Goal: Task Accomplishment & Management: Use online tool/utility

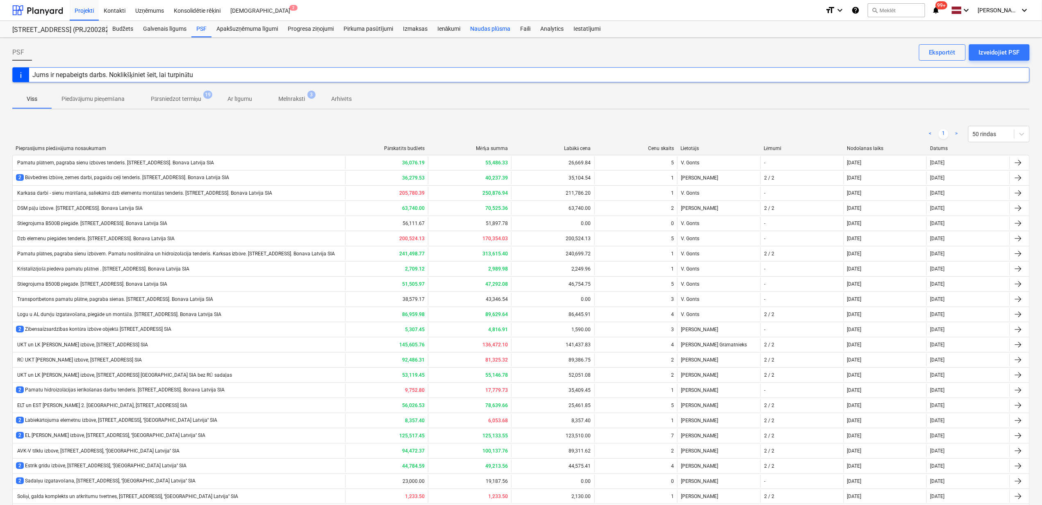
click at [488, 30] on div "Naudas plūsma" at bounding box center [491, 29] width 50 height 16
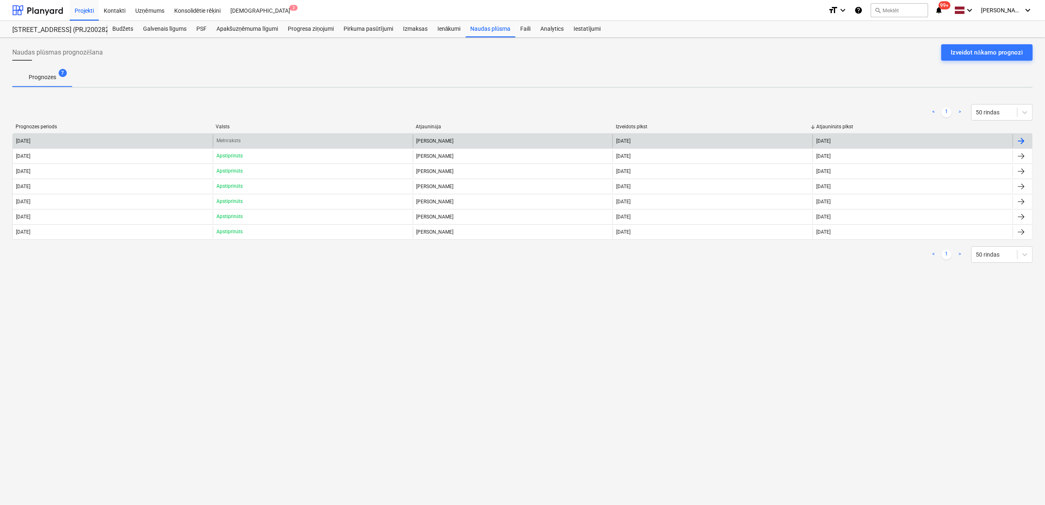
click at [423, 141] on div "[PERSON_NAME]" at bounding box center [513, 140] width 200 height 13
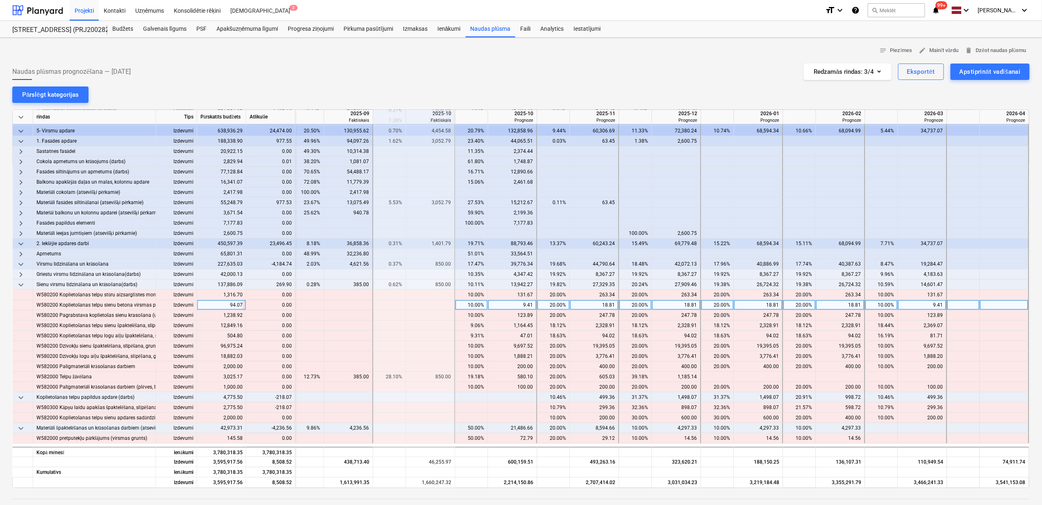
scroll to position [0, 499]
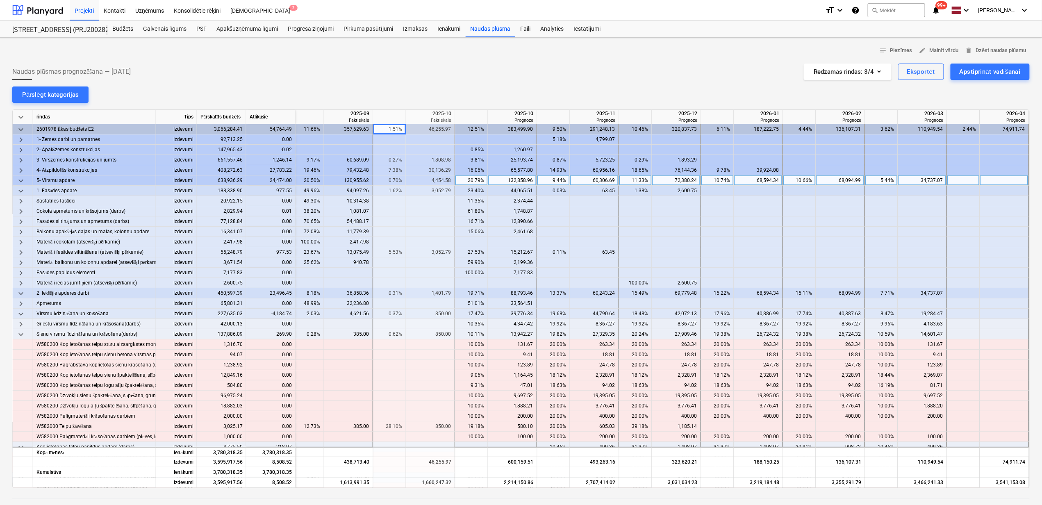
click at [22, 182] on span "keyboard_arrow_down" at bounding box center [21, 181] width 10 height 10
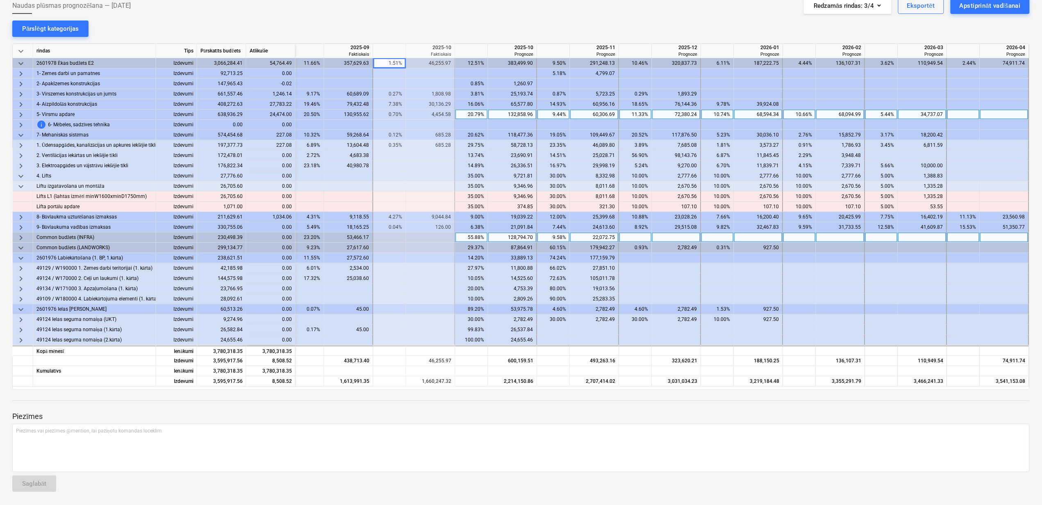
scroll to position [66, 0]
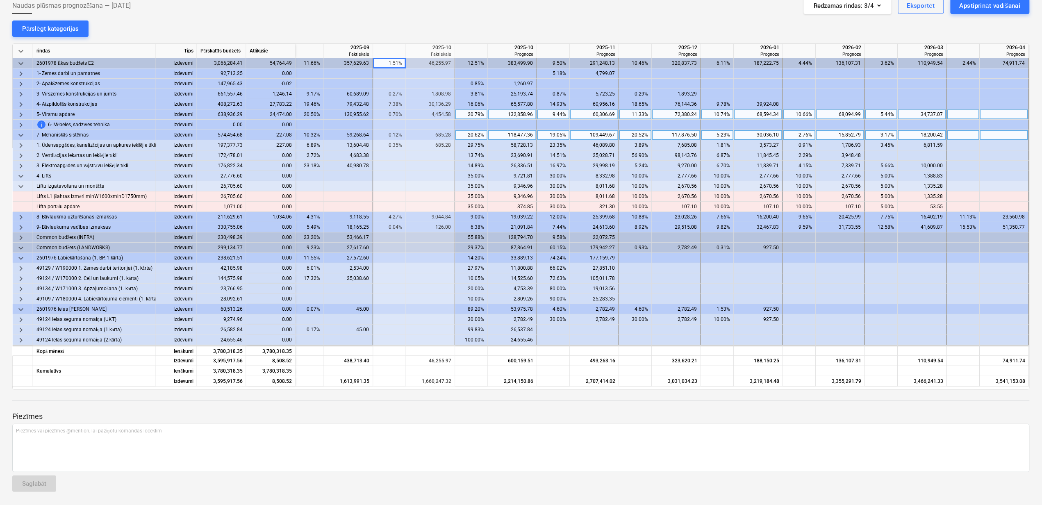
click at [18, 132] on span "keyboard_arrow_down" at bounding box center [21, 135] width 10 height 10
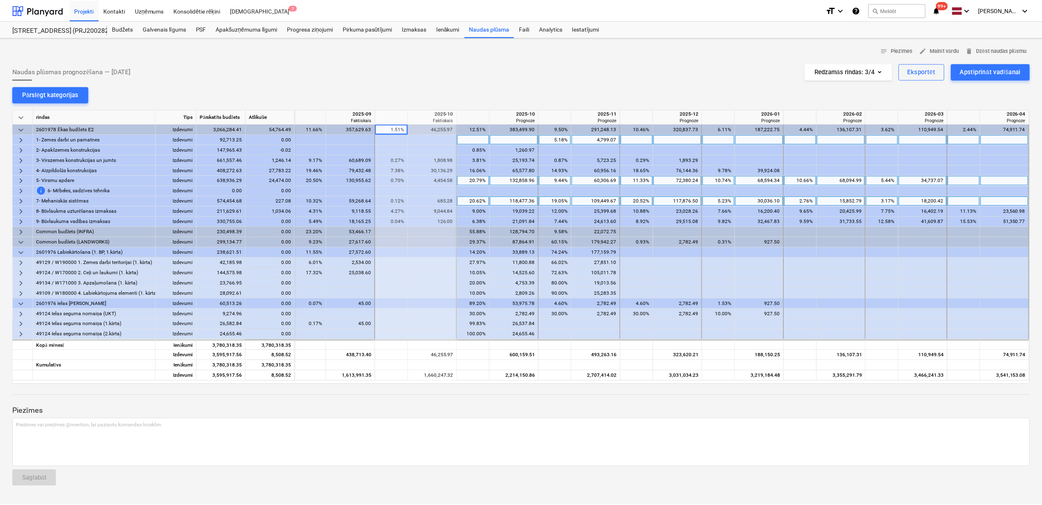
scroll to position [0, 494]
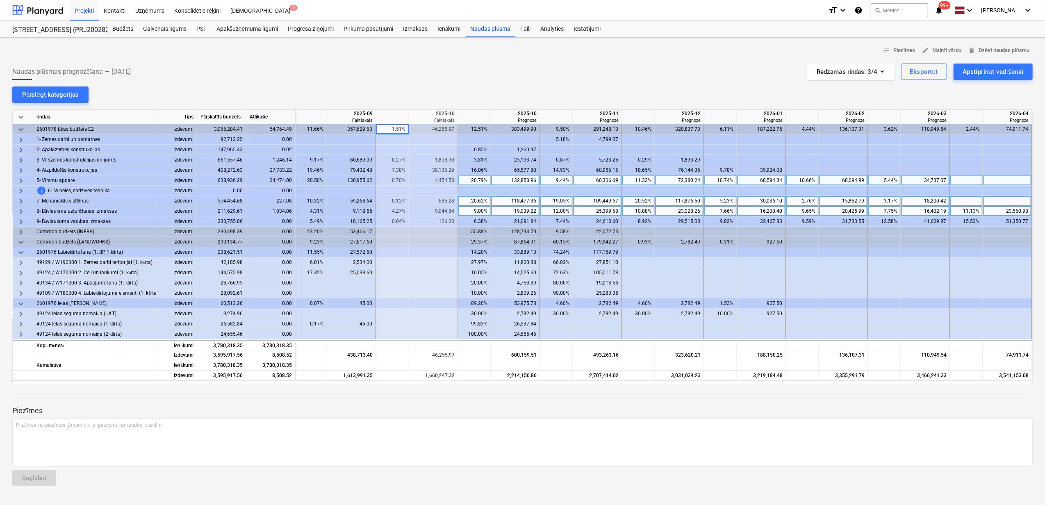
click at [22, 211] on span "keyboard_arrow_right" at bounding box center [21, 212] width 10 height 10
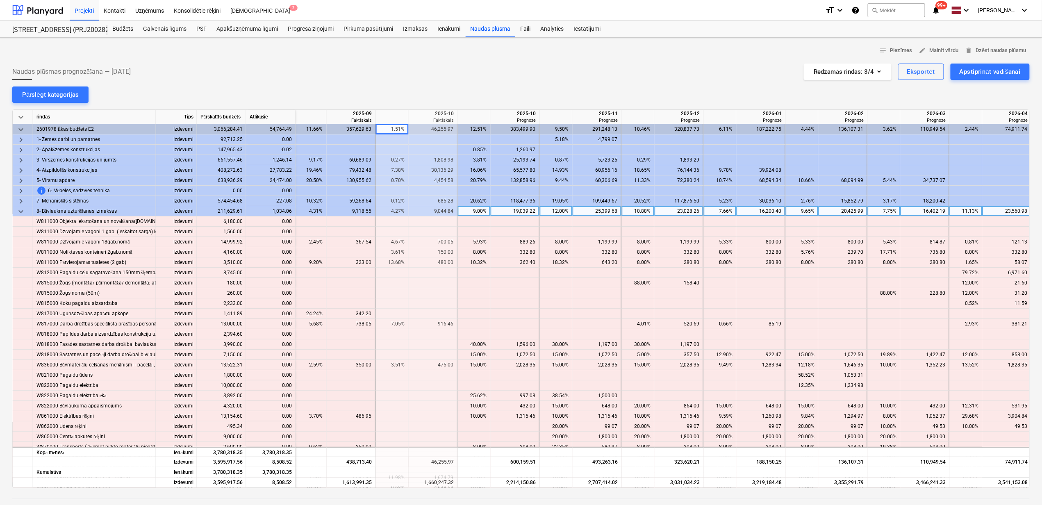
click at [24, 211] on span "keyboard_arrow_down" at bounding box center [21, 212] width 10 height 10
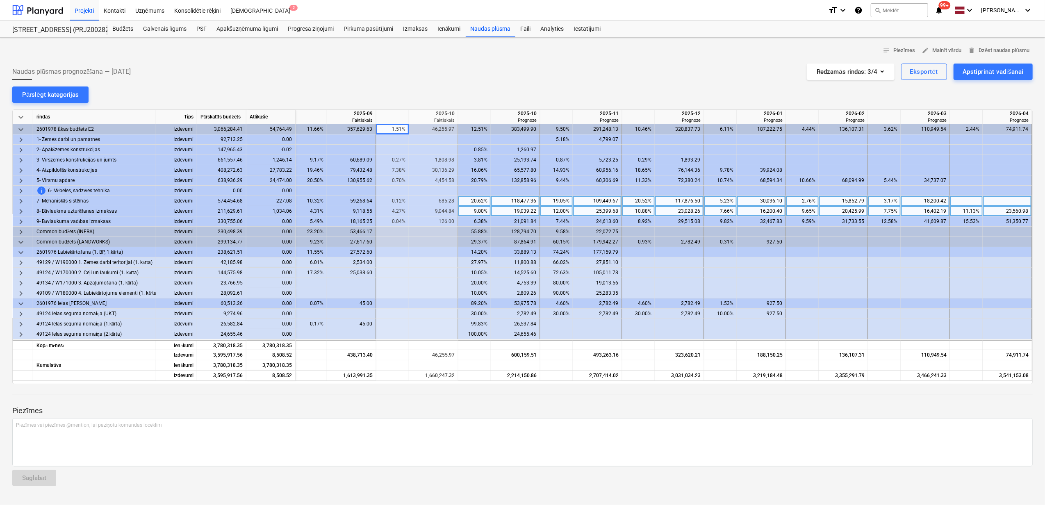
click at [18, 203] on span "keyboard_arrow_right" at bounding box center [21, 201] width 10 height 10
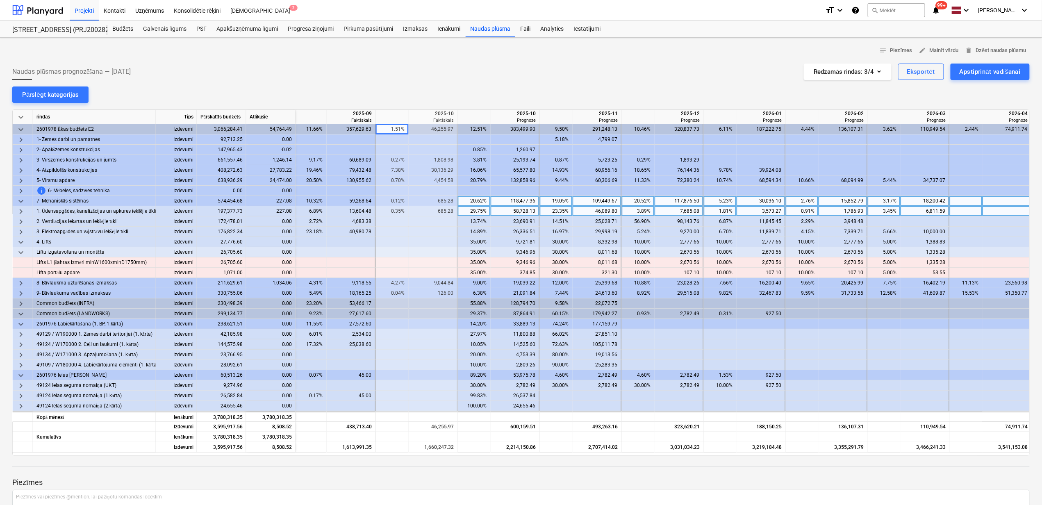
click at [20, 209] on span "keyboard_arrow_right" at bounding box center [21, 212] width 10 height 10
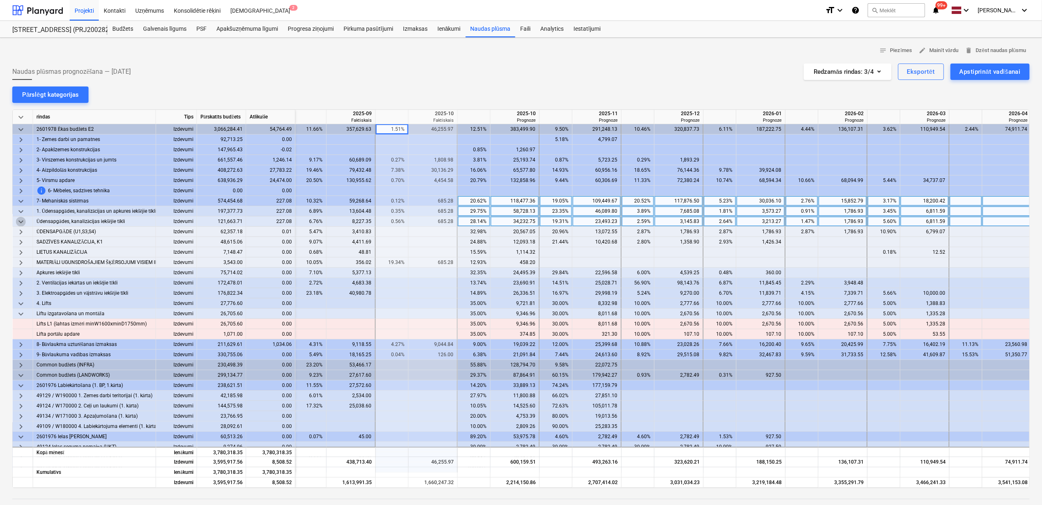
click at [22, 222] on span "keyboard_arrow_down" at bounding box center [21, 222] width 10 height 10
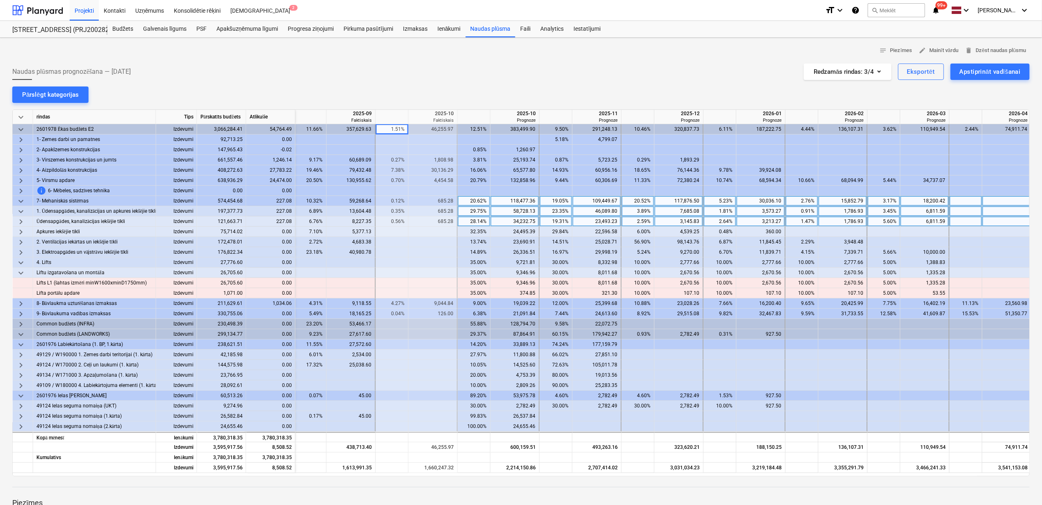
click at [22, 222] on span "keyboard_arrow_right" at bounding box center [21, 222] width 10 height 10
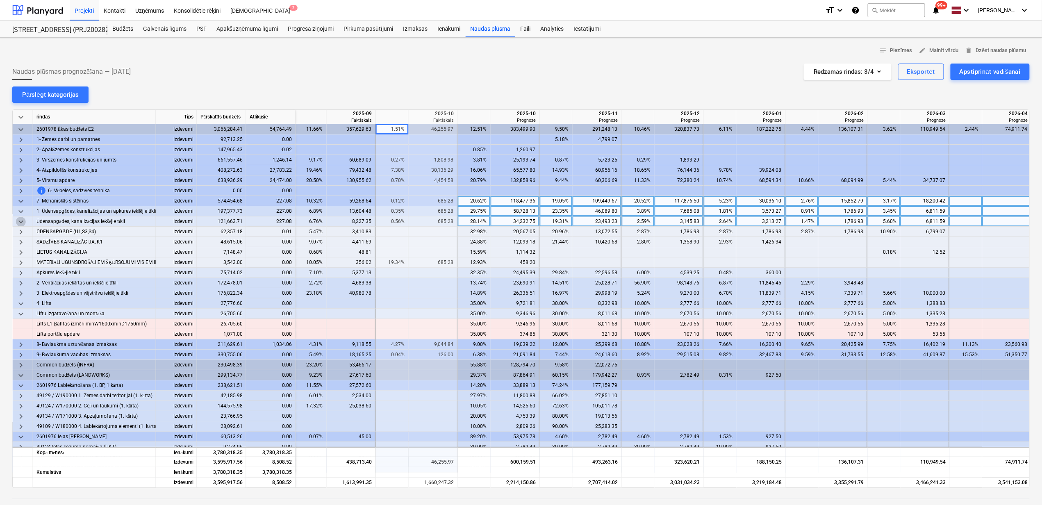
click at [20, 221] on span "keyboard_arrow_down" at bounding box center [21, 222] width 10 height 10
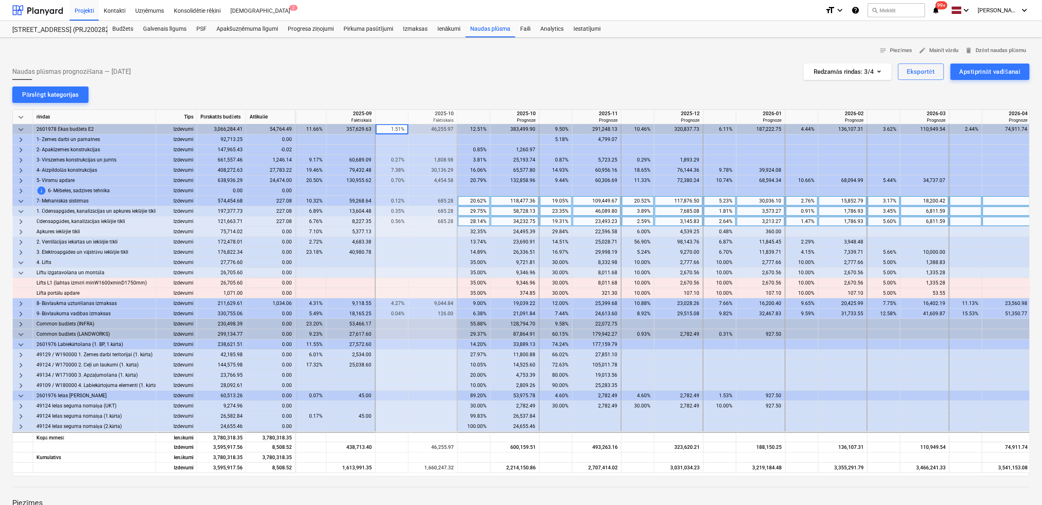
click at [18, 202] on span "keyboard_arrow_down" at bounding box center [21, 201] width 10 height 10
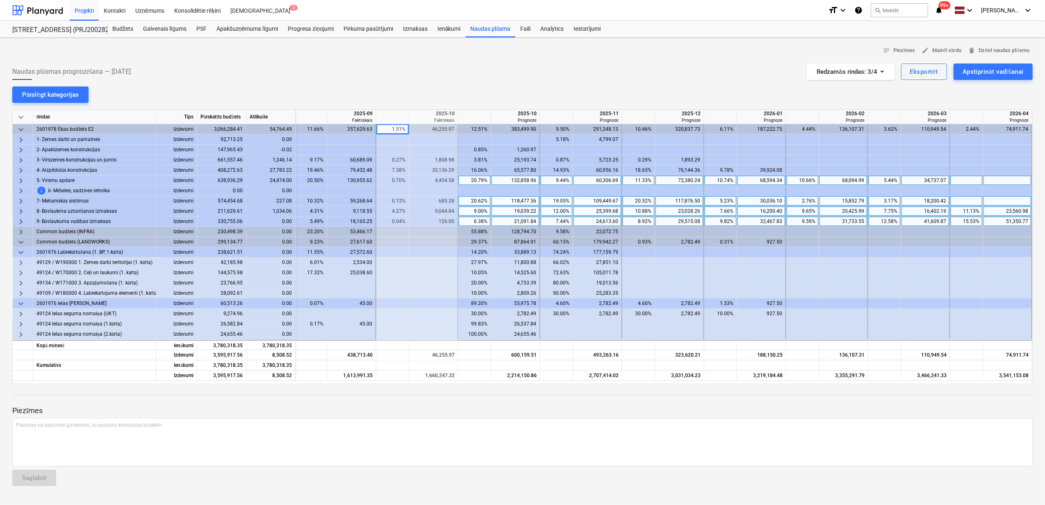
click at [22, 184] on span "keyboard_arrow_right" at bounding box center [21, 181] width 10 height 10
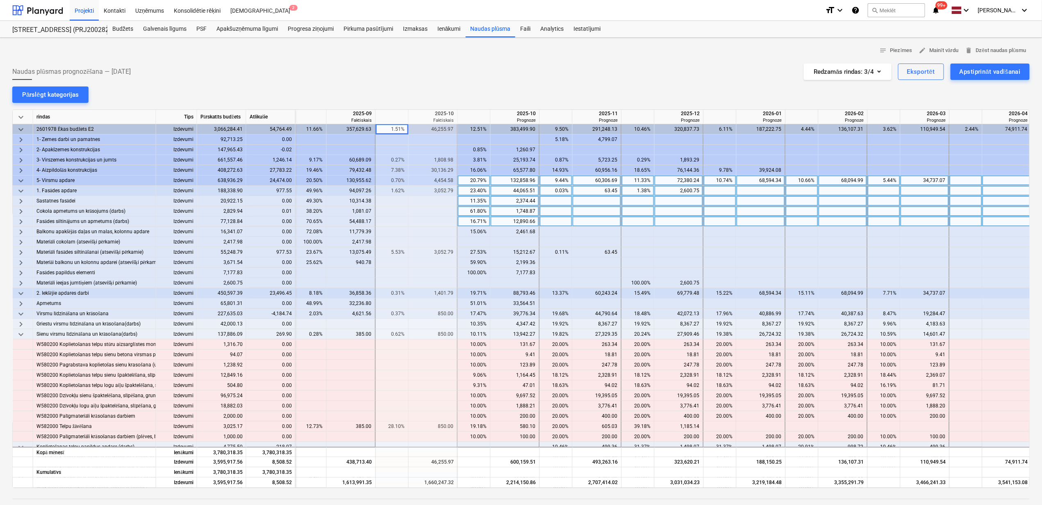
click at [19, 191] on span "keyboard_arrow_down" at bounding box center [21, 191] width 10 height 10
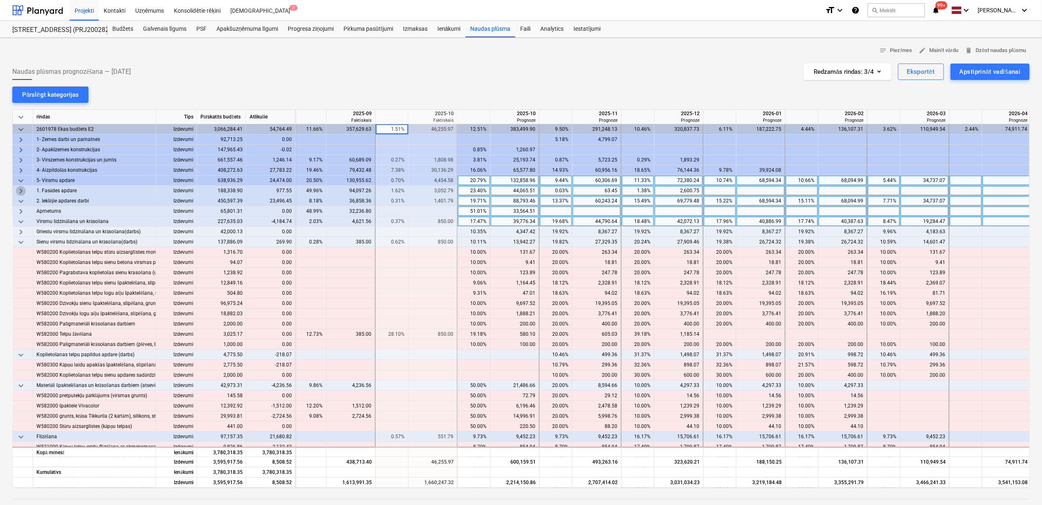
click at [19, 191] on span "keyboard_arrow_right" at bounding box center [21, 191] width 10 height 10
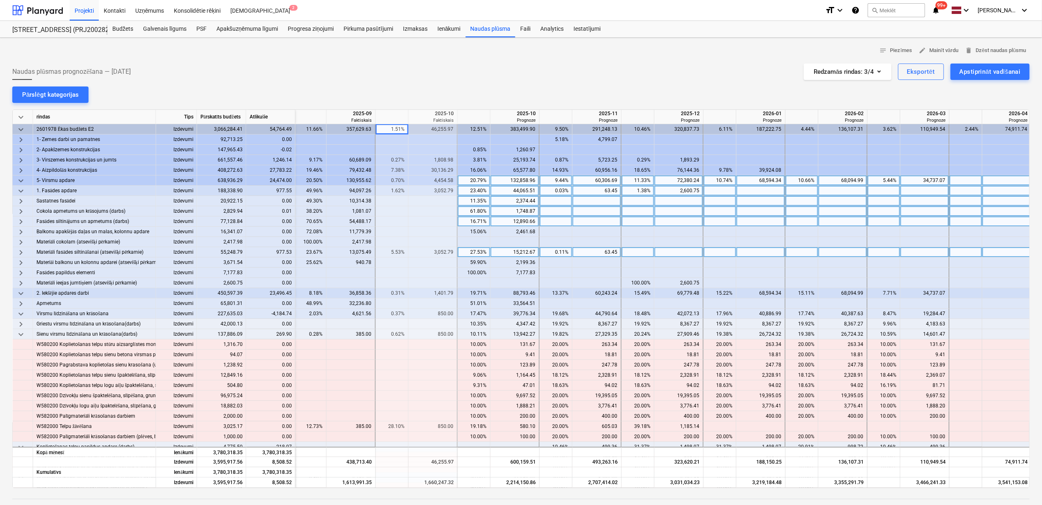
click at [17, 252] on span "keyboard_arrow_right" at bounding box center [21, 253] width 10 height 10
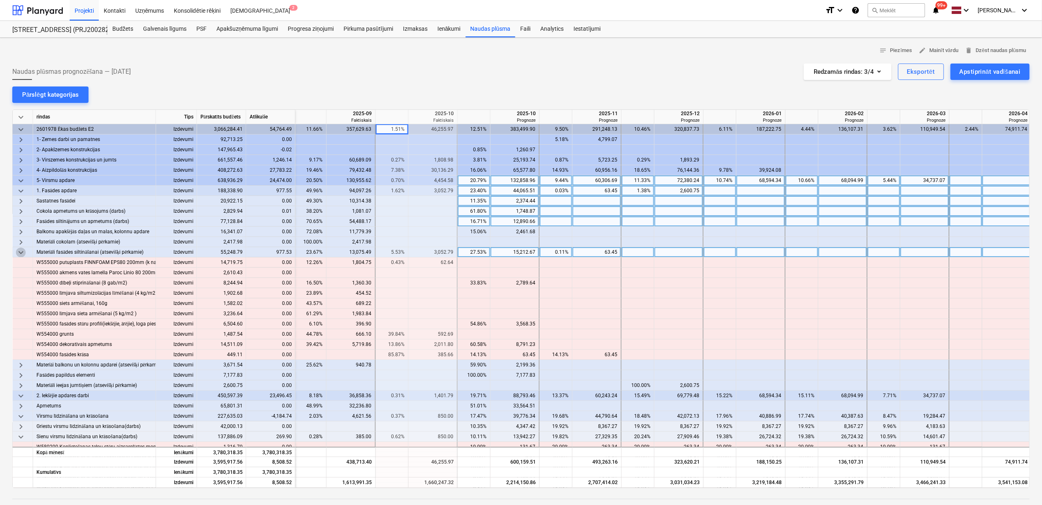
click at [17, 252] on span "keyboard_arrow_down" at bounding box center [21, 253] width 10 height 10
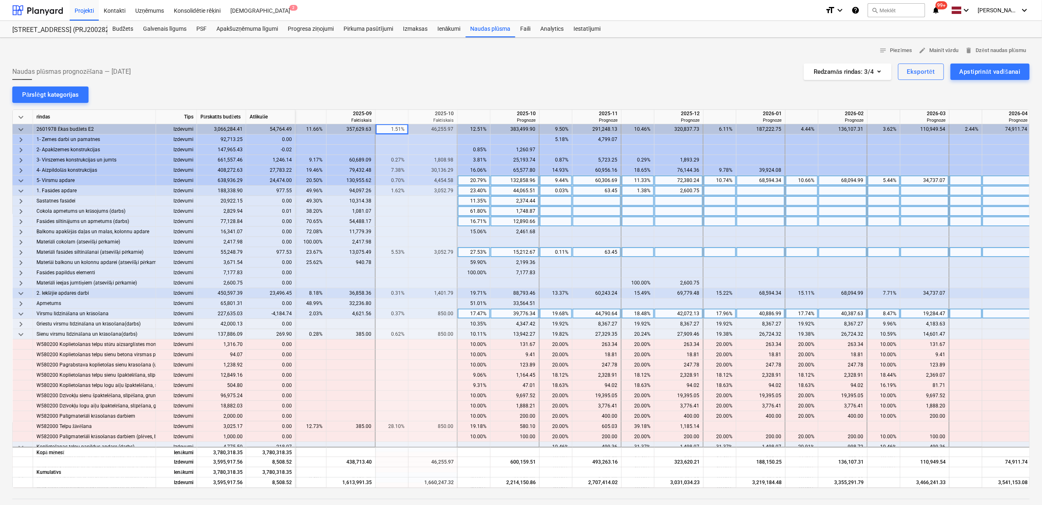
scroll to position [55, 494]
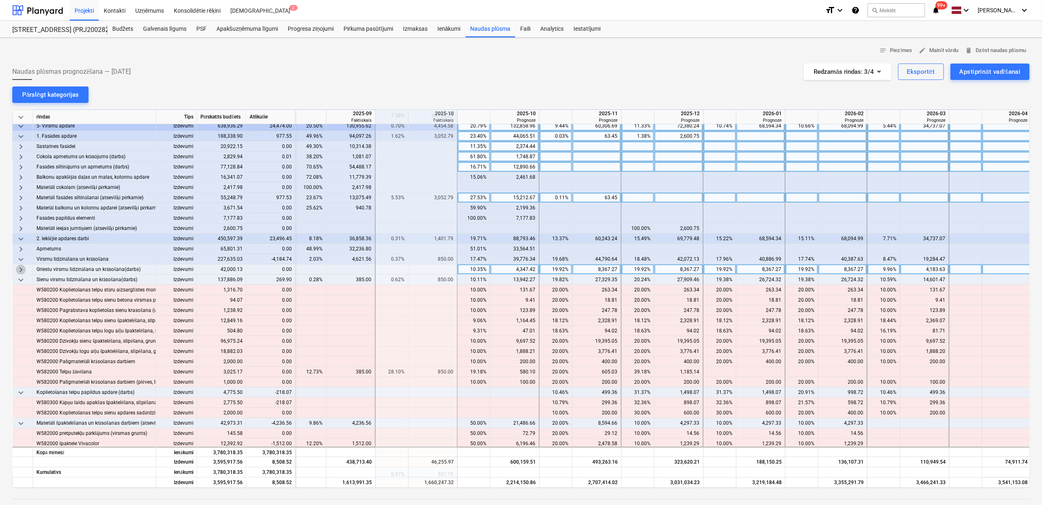
click at [20, 271] on span "keyboard_arrow_right" at bounding box center [21, 270] width 10 height 10
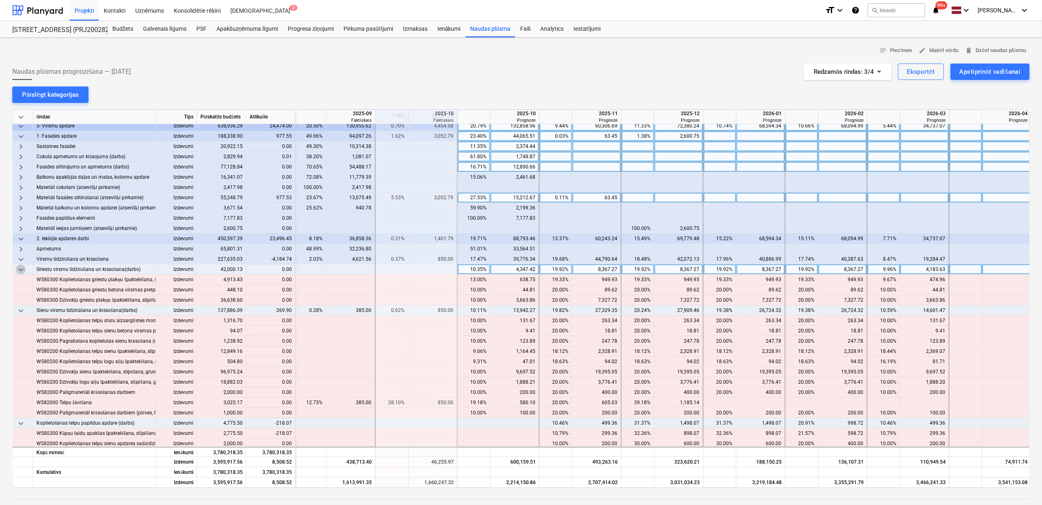
click at [20, 271] on span "keyboard_arrow_down" at bounding box center [21, 270] width 10 height 10
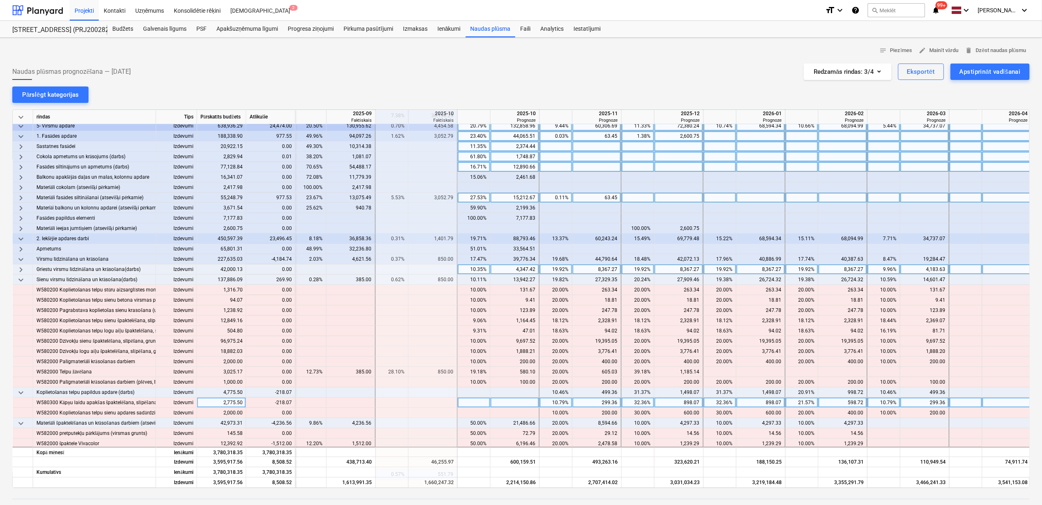
click at [561, 402] on div "10.79%" at bounding box center [556, 403] width 26 height 10
click at [584, 401] on div at bounding box center [597, 403] width 49 height 10
type input "81.28"
click at [898, 415] on div "10.00%" at bounding box center [884, 413] width 33 height 10
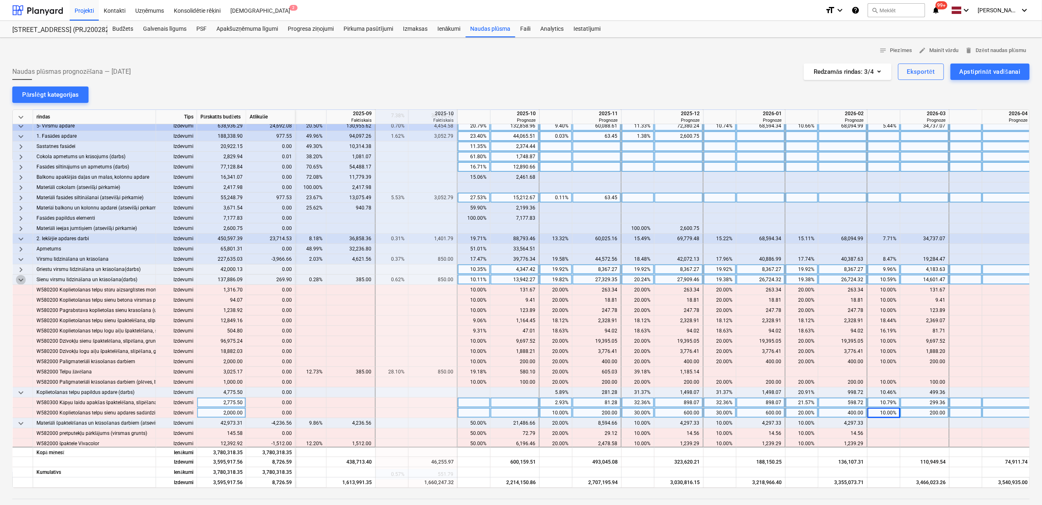
click at [23, 280] on span "keyboard_arrow_down" at bounding box center [21, 280] width 10 height 10
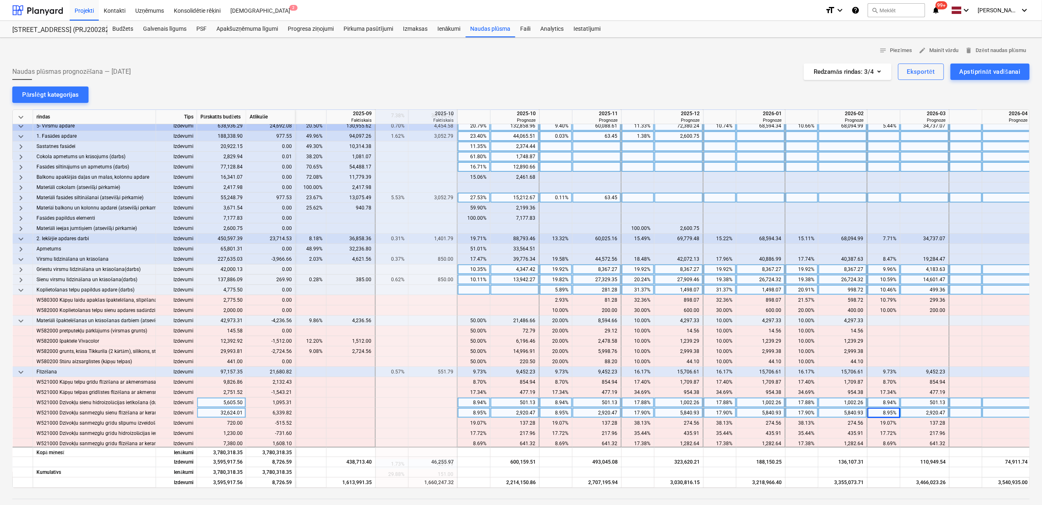
click at [19, 292] on span "keyboard_arrow_down" at bounding box center [21, 290] width 10 height 10
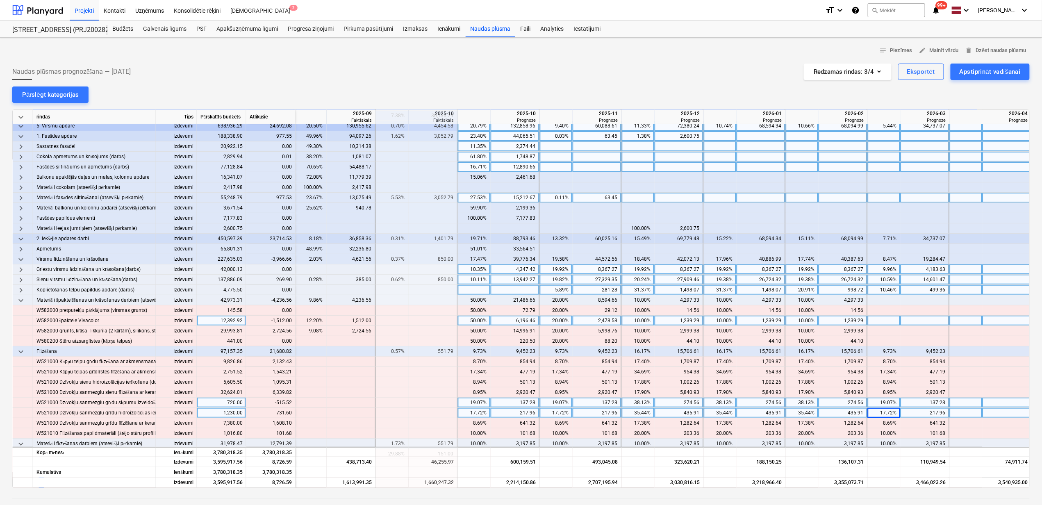
click at [802, 322] on div "10.00%" at bounding box center [802, 321] width 26 height 10
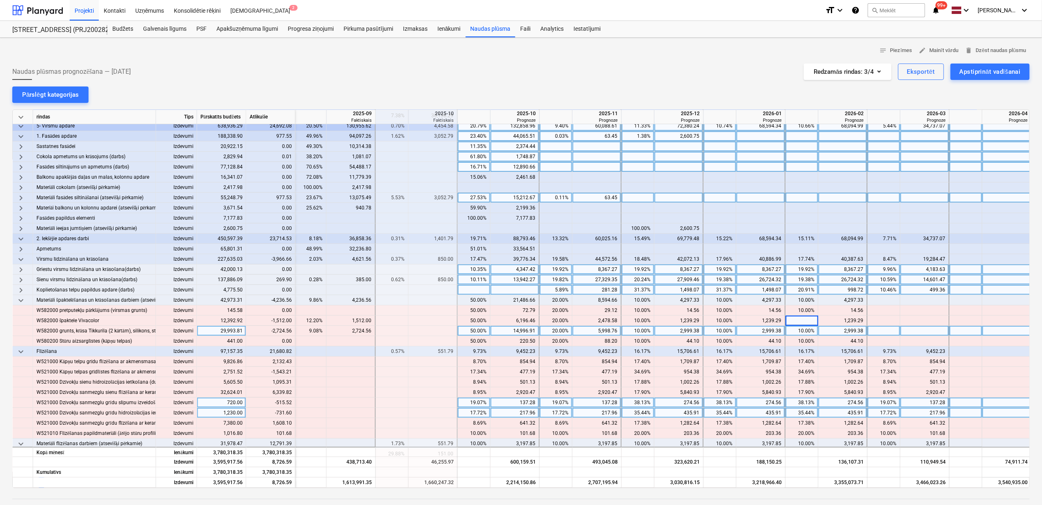
click at [799, 330] on div "10.00%" at bounding box center [802, 331] width 26 height 10
click at [796, 332] on div "10.00%" at bounding box center [802, 331] width 26 height 10
click at [719, 329] on div "10.00%" at bounding box center [720, 331] width 26 height 10
click at [637, 332] on div "10.00%" at bounding box center [638, 331] width 26 height 10
click at [678, 333] on div "2,999.38" at bounding box center [679, 331] width 42 height 10
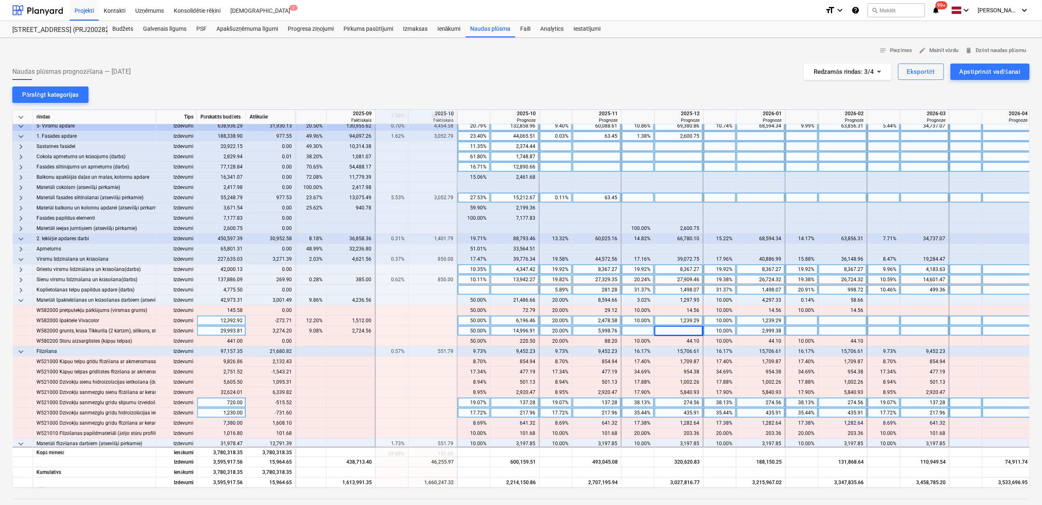
click at [717, 321] on div "10.00%" at bounding box center [720, 321] width 26 height 10
click at [729, 335] on div "10.00%" at bounding box center [720, 331] width 26 height 10
click at [674, 332] on div at bounding box center [679, 331] width 49 height 10
type input "3274.2"
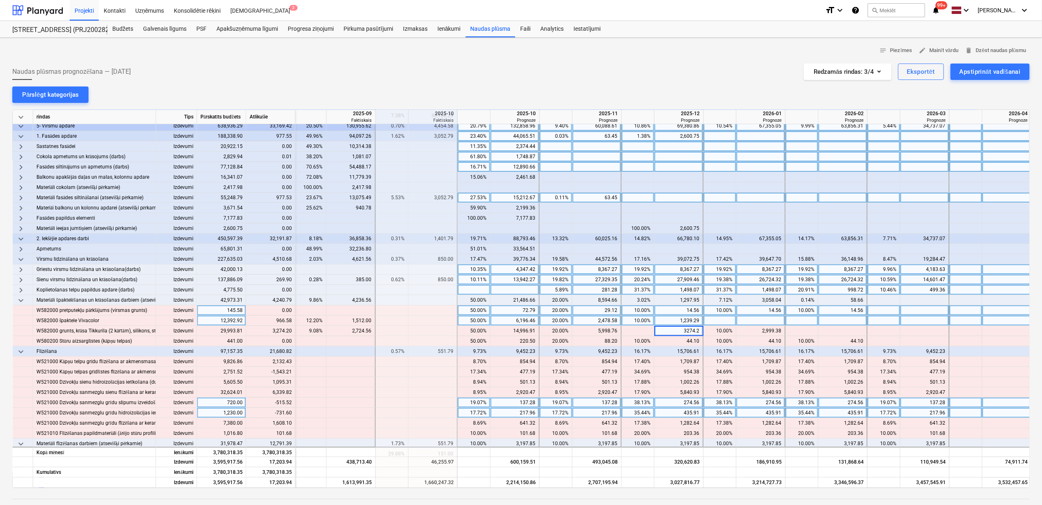
click at [740, 315] on div "14.56" at bounding box center [761, 310] width 49 height 10
click at [749, 318] on div at bounding box center [761, 321] width 49 height 10
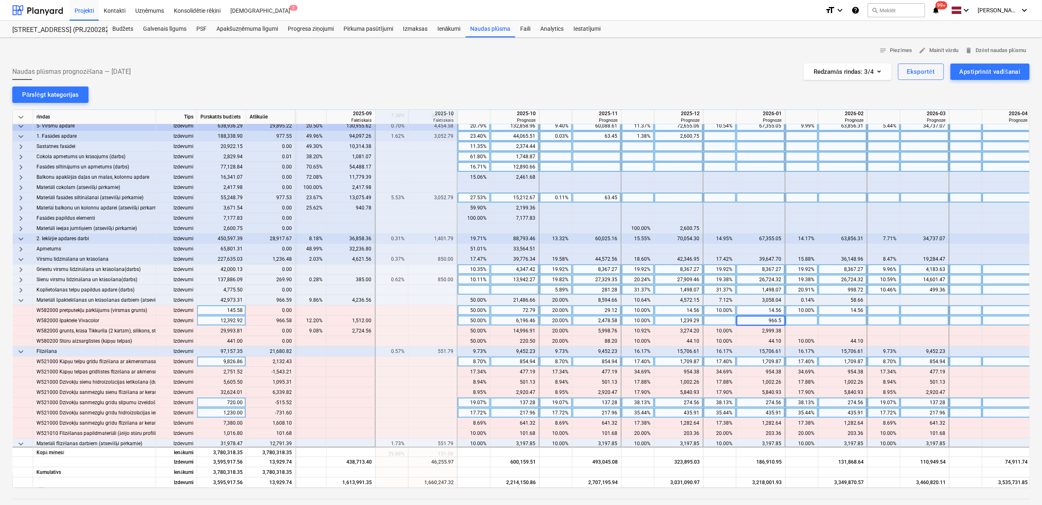
type input "966.58"
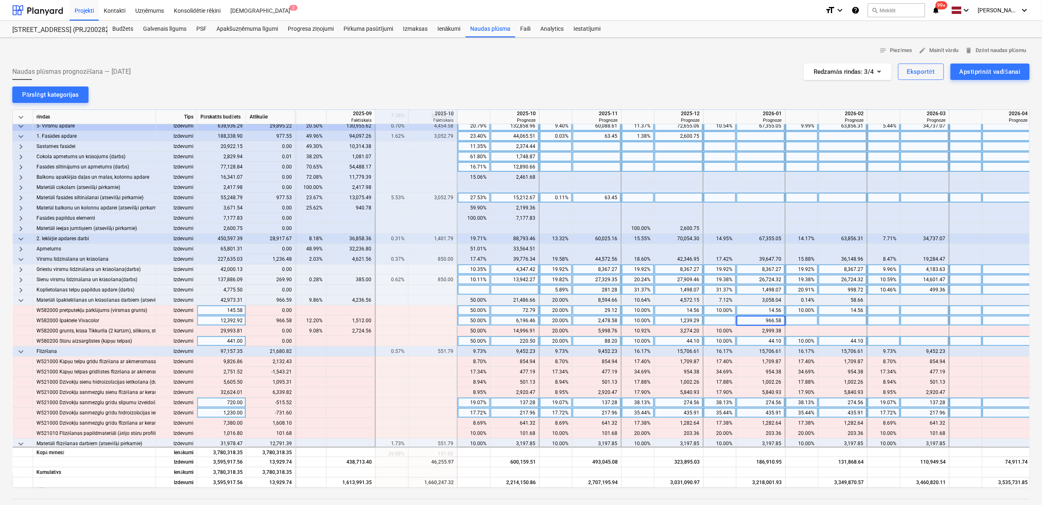
click at [719, 344] on div "10.00%" at bounding box center [720, 341] width 26 height 10
click at [18, 301] on span "keyboard_arrow_down" at bounding box center [21, 301] width 10 height 10
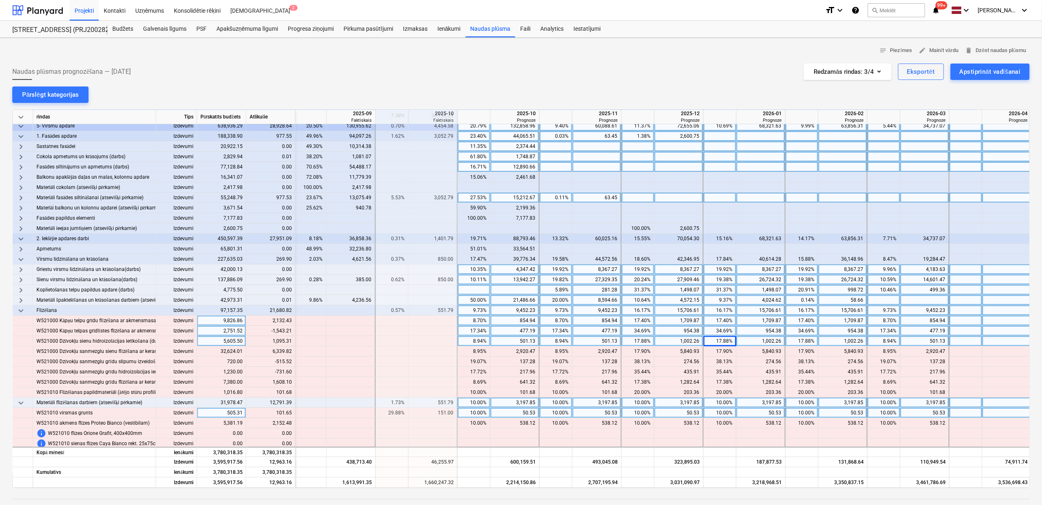
click at [881, 331] on div "17.34%" at bounding box center [884, 331] width 26 height 10
click at [799, 332] on div "34.69%" at bounding box center [802, 331] width 26 height 10
click at [720, 332] on div "34.69%" at bounding box center [720, 331] width 26 height 10
click at [669, 335] on div "954.38" at bounding box center [679, 331] width 42 height 10
click at [881, 309] on div "9.24%" at bounding box center [884, 310] width 26 height 10
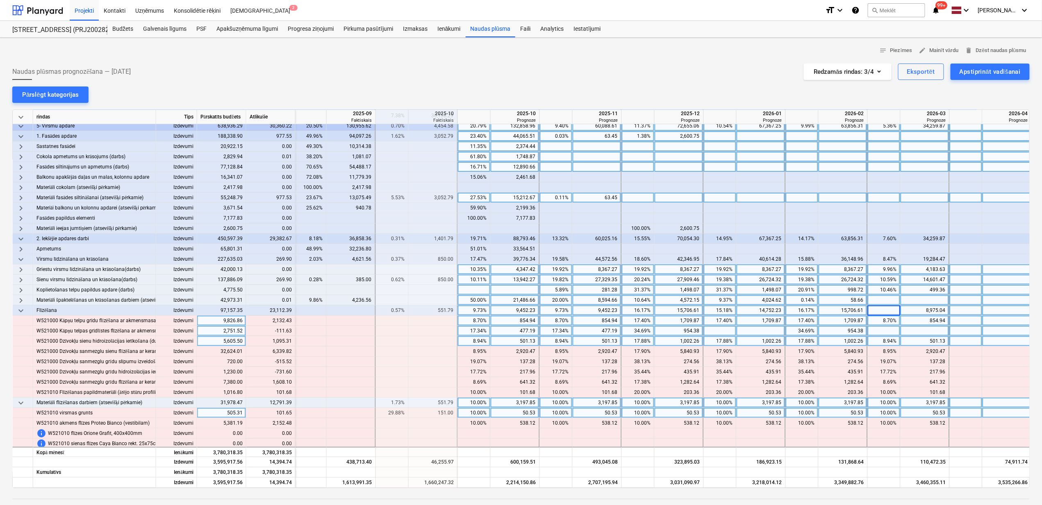
click at [801, 310] on div "16.17%" at bounding box center [802, 310] width 26 height 10
click at [723, 310] on div "15.18%" at bounding box center [720, 310] width 26 height 10
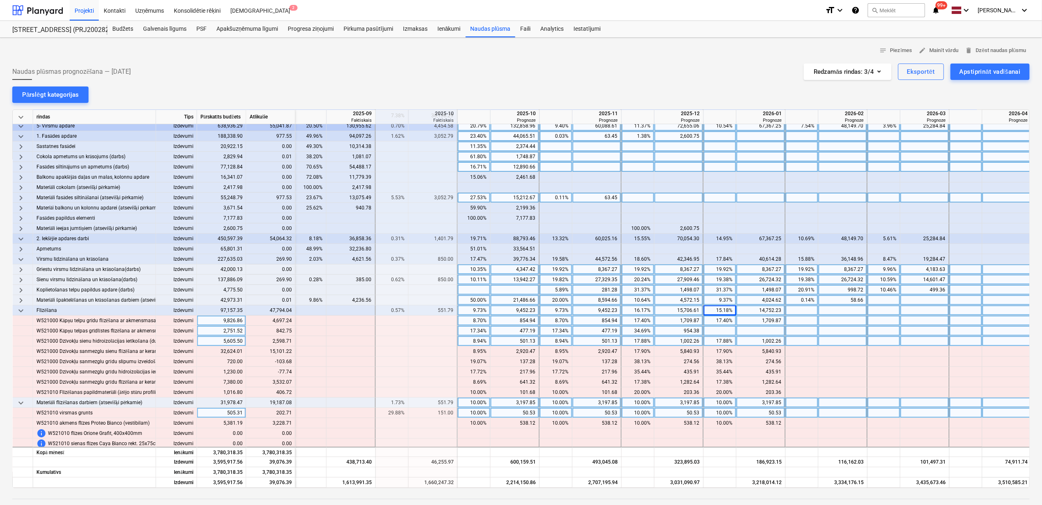
click at [723, 310] on div "15.18%" at bounding box center [720, 310] width 26 height 10
click at [471, 312] on div "9.73%" at bounding box center [474, 310] width 26 height 10
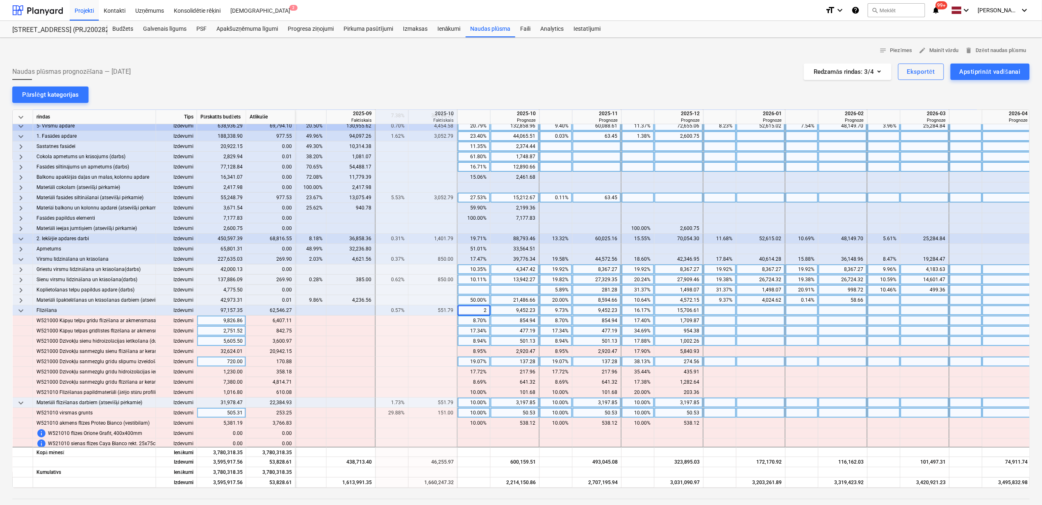
type input "20"
click at [555, 312] on div "9.73%" at bounding box center [556, 310] width 26 height 10
type input "50"
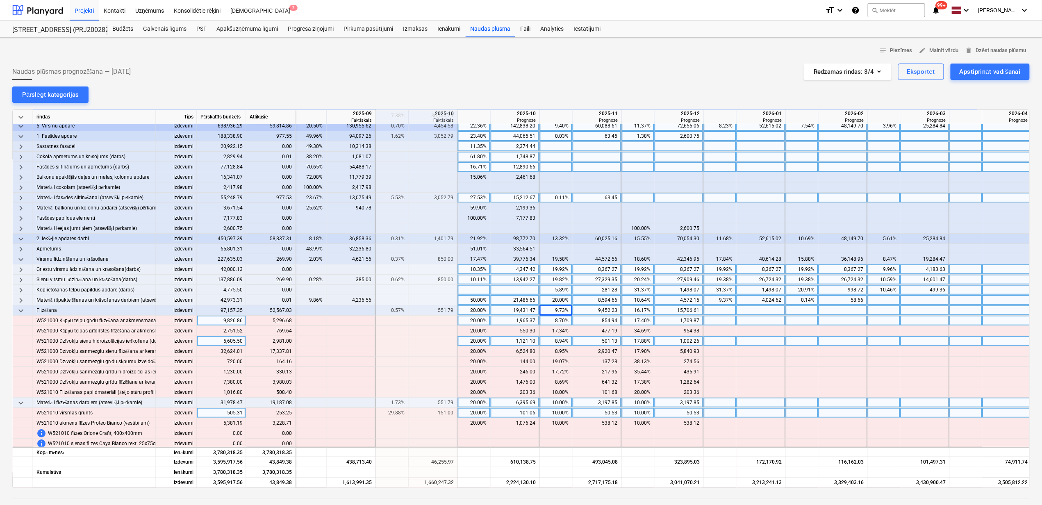
click at [633, 309] on div "16.17%" at bounding box center [638, 310] width 26 height 10
type input "30"
click at [544, 312] on div "9.73%" at bounding box center [556, 310] width 26 height 10
click at [555, 312] on div "9.73%" at bounding box center [556, 310] width 26 height 10
type input "50"
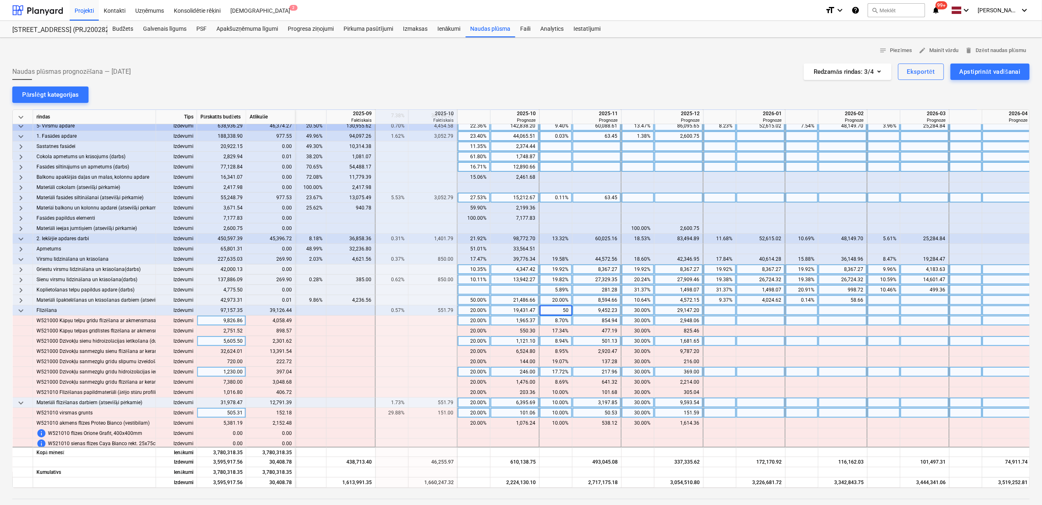
click at [578, 369] on div "217.96" at bounding box center [597, 372] width 42 height 10
click at [637, 412] on div "30.00%" at bounding box center [638, 413] width 26 height 10
click at [700, 435] on div at bounding box center [679, 433] width 49 height 10
click at [587, 415] on div "252.65" at bounding box center [597, 413] width 42 height 10
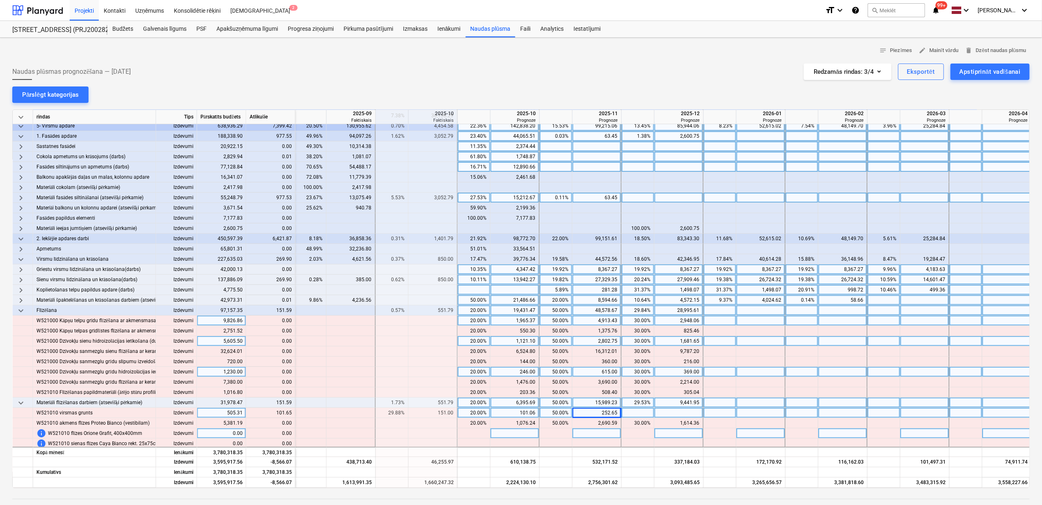
click at [599, 432] on div at bounding box center [597, 433] width 49 height 10
click at [586, 413] on div at bounding box center [597, 413] width 49 height 10
type input "354.31"
click at [708, 405] on div at bounding box center [720, 403] width 33 height 10
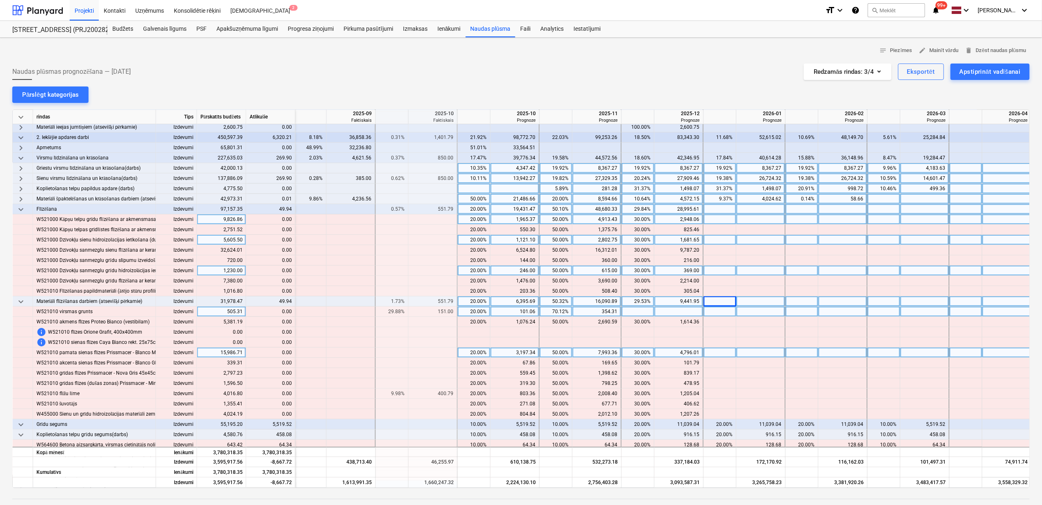
scroll to position [164, 494]
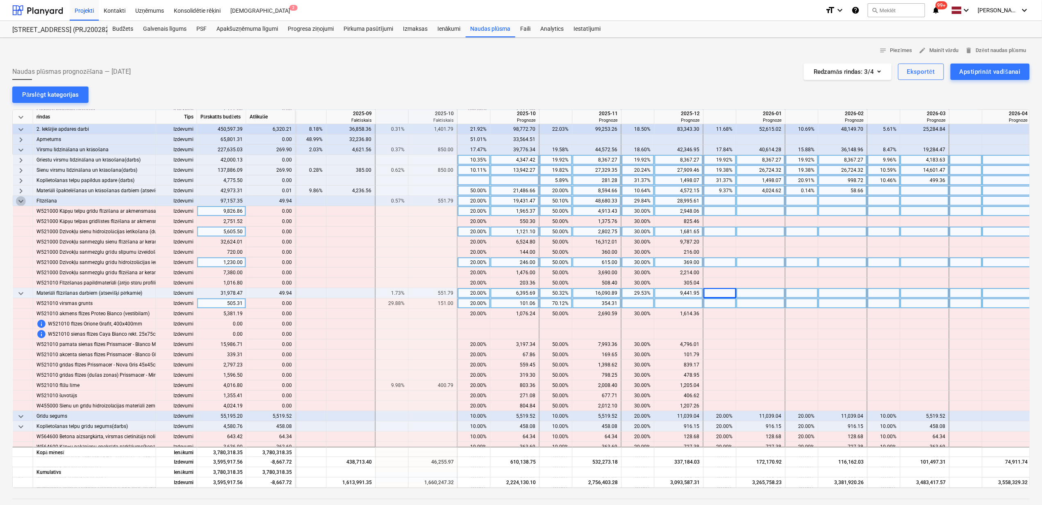
click at [18, 202] on span "keyboard_arrow_down" at bounding box center [21, 201] width 10 height 10
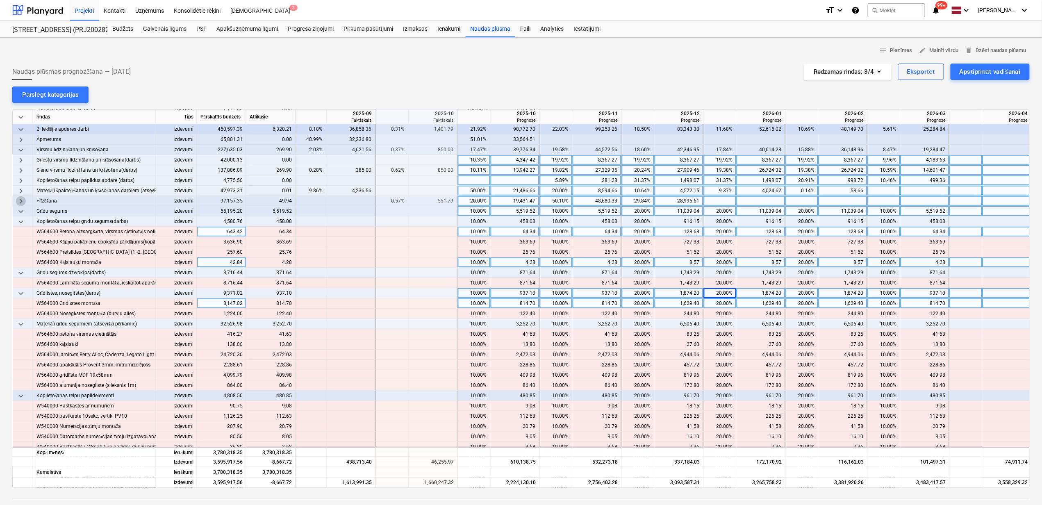
click at [18, 202] on span "keyboard_arrow_right" at bounding box center [21, 201] width 10 height 10
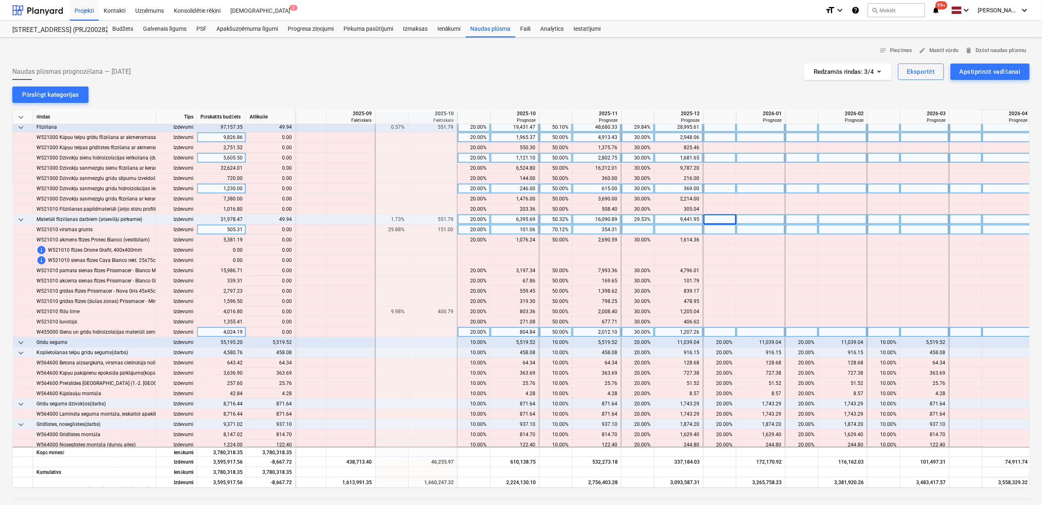
scroll to position [219, 494]
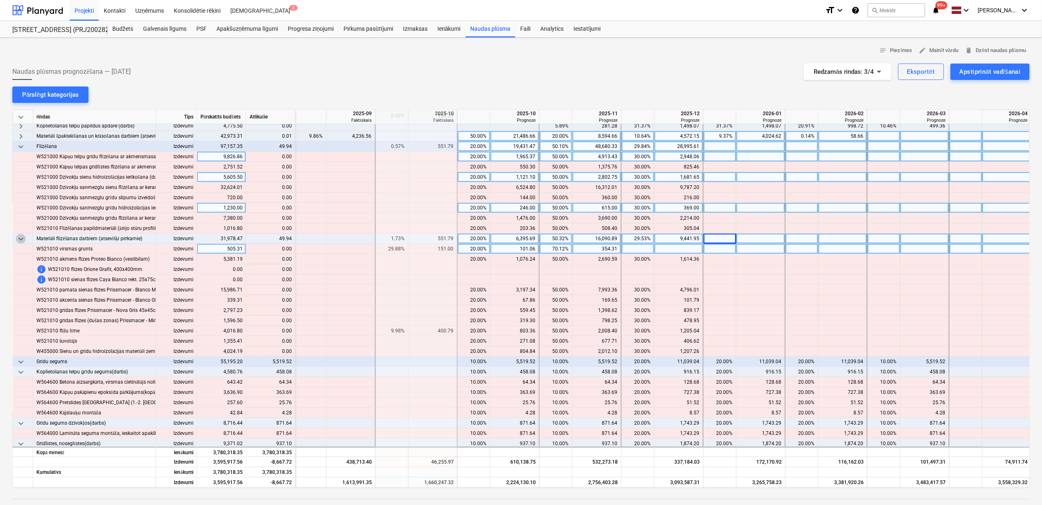
click at [21, 241] on span "keyboard_arrow_down" at bounding box center [21, 239] width 10 height 10
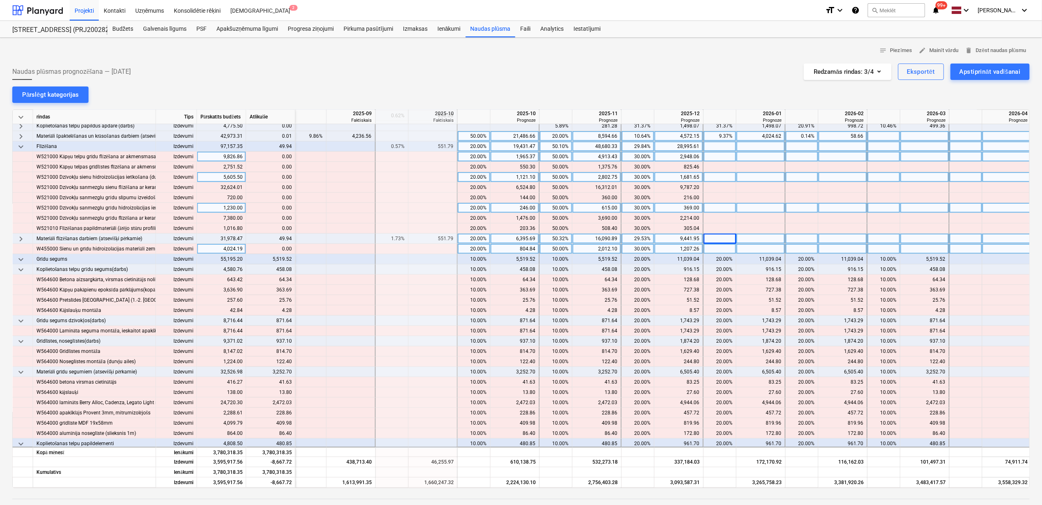
click at [21, 241] on span "keyboard_arrow_right" at bounding box center [21, 239] width 10 height 10
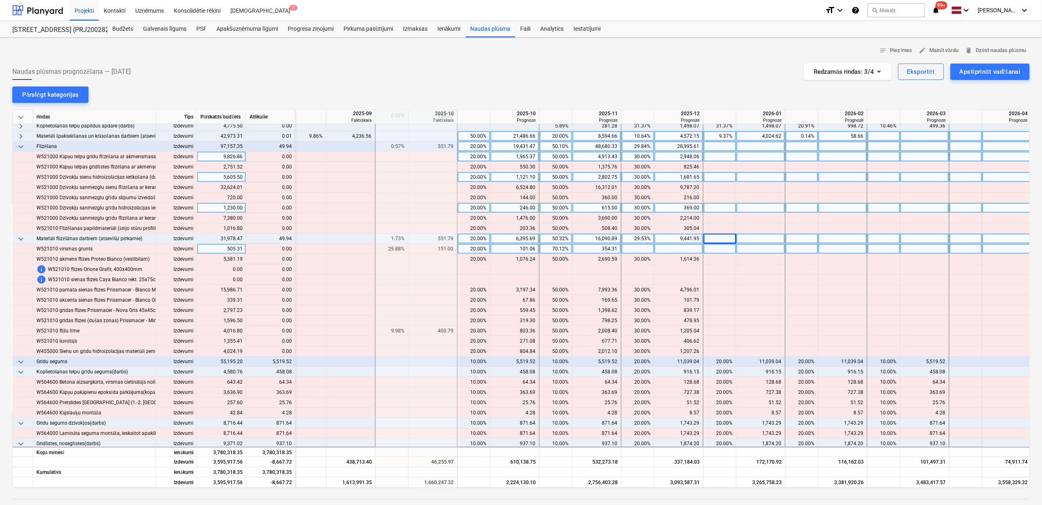
click at [21, 241] on span "keyboard_arrow_down" at bounding box center [21, 239] width 10 height 10
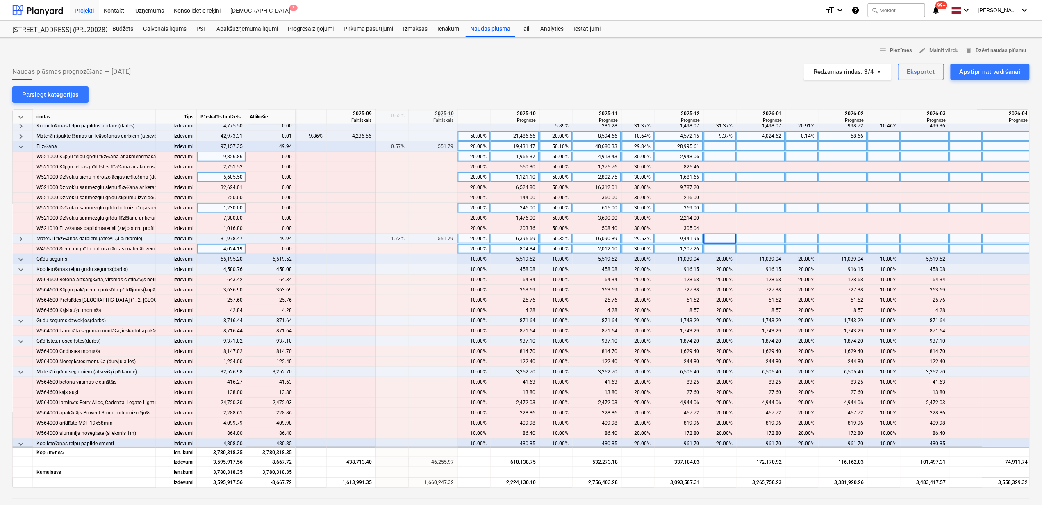
click at [22, 148] on span "keyboard_arrow_down" at bounding box center [21, 147] width 10 height 10
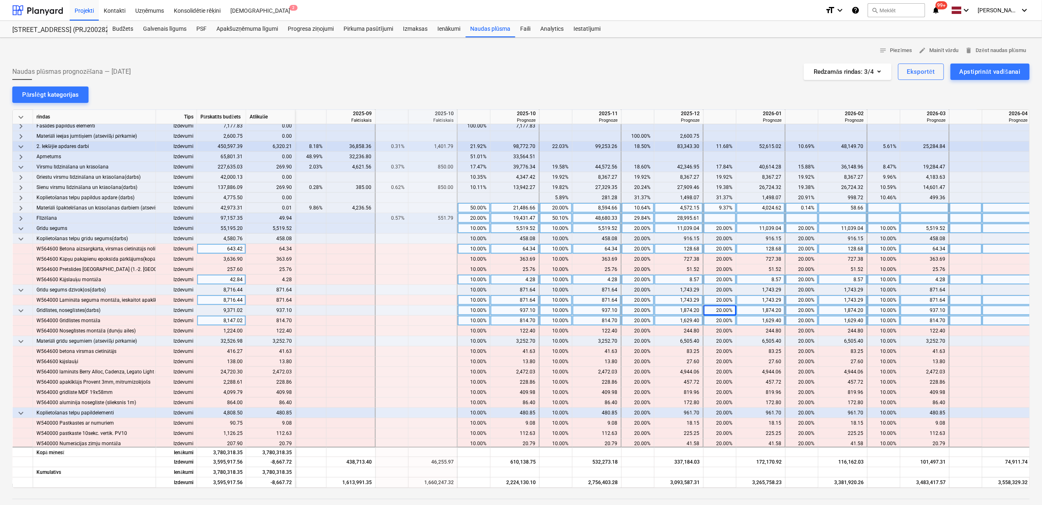
scroll to position [164, 494]
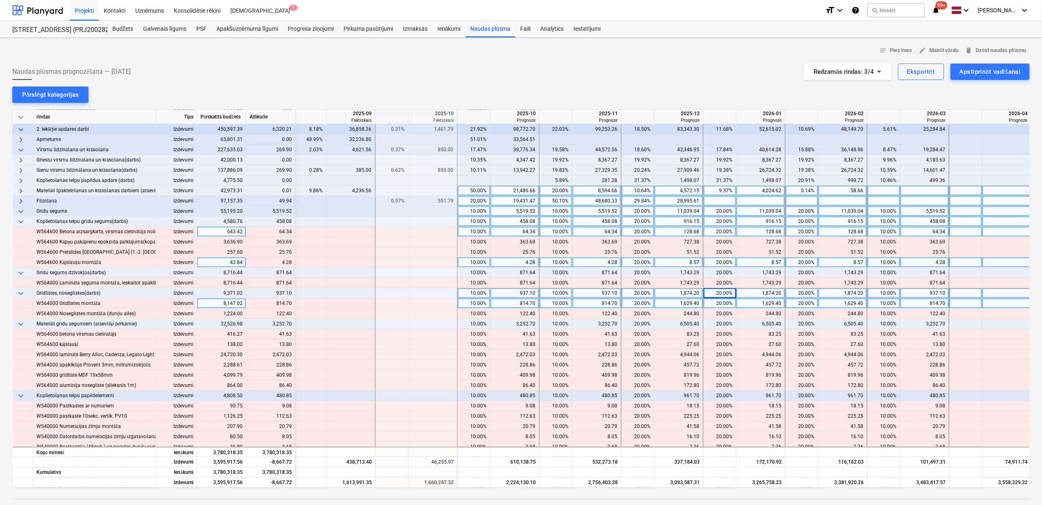
click at [471, 222] on div "10.00%" at bounding box center [474, 221] width 26 height 10
click at [558, 221] on div "10.00%" at bounding box center [556, 221] width 26 height 10
click at [553, 224] on div "10.00%" at bounding box center [556, 221] width 26 height 10
click at [631, 222] on div "20.00%" at bounding box center [638, 221] width 26 height 10
click at [637, 222] on div "20.00%" at bounding box center [638, 221] width 26 height 10
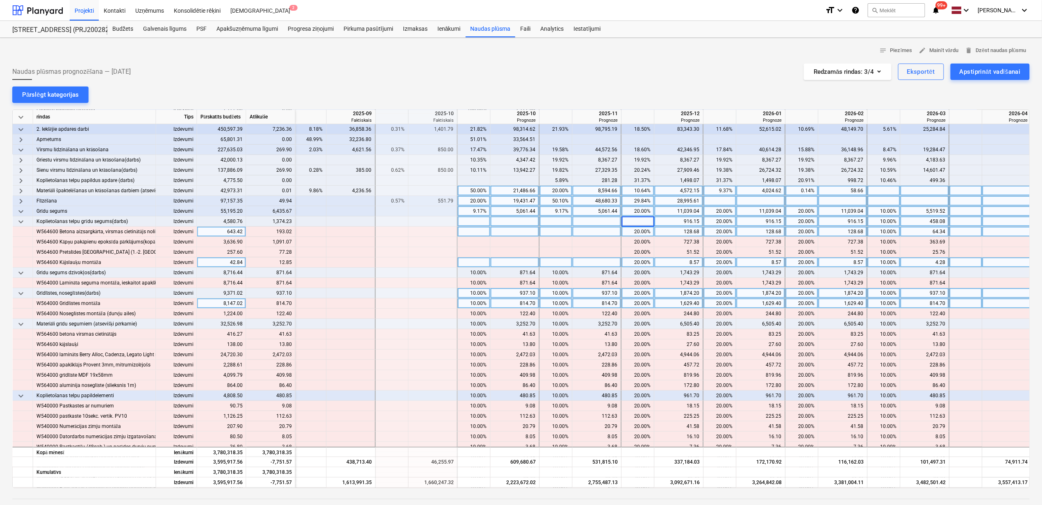
click at [722, 223] on div "20.00%" at bounding box center [720, 221] width 26 height 10
click at [808, 222] on div "20.00%" at bounding box center [802, 221] width 26 height 10
type input "100"
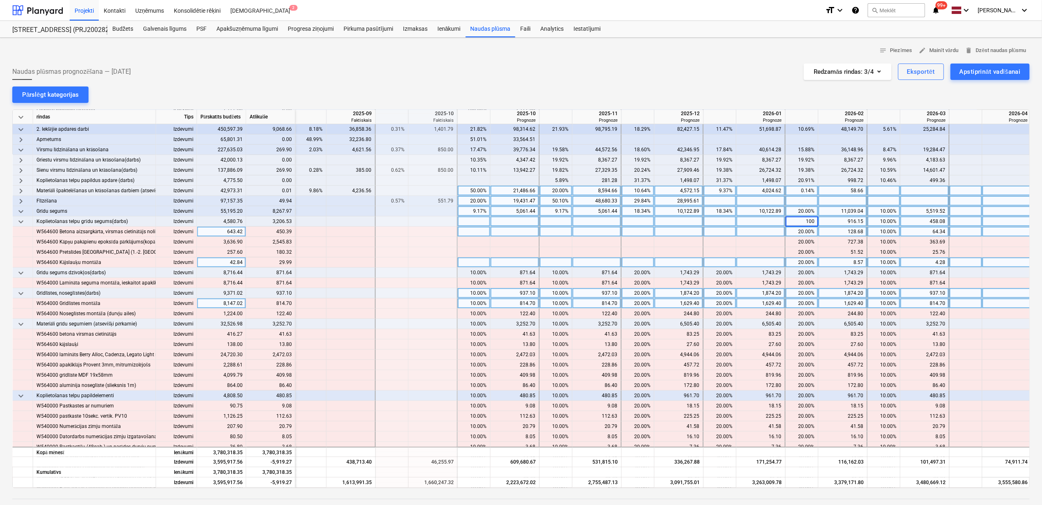
click at [884, 222] on div "10.00%" at bounding box center [884, 221] width 26 height 10
click at [890, 222] on div "10.00%" at bounding box center [884, 221] width 26 height 10
click at [490, 294] on div "10.00%" at bounding box center [474, 293] width 33 height 10
click at [480, 271] on div "10.00%" at bounding box center [474, 273] width 26 height 10
click at [560, 272] on div "10.00%" at bounding box center [556, 273] width 26 height 10
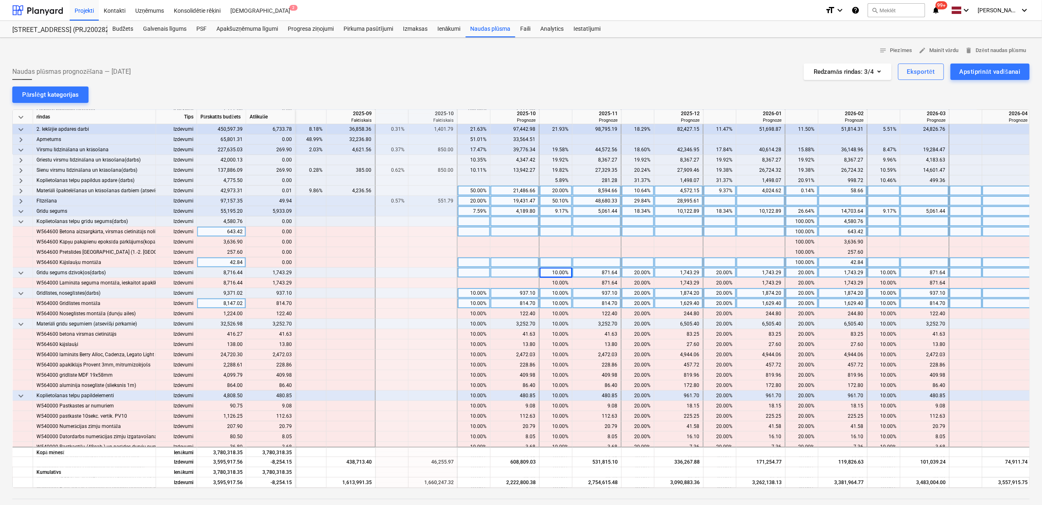
click at [564, 272] on div "10.00%" at bounding box center [556, 273] width 26 height 10
click at [637, 270] on div "20.00%" at bounding box center [638, 273] width 26 height 10
click at [644, 271] on div "20.00%" at bounding box center [638, 273] width 26 height 10
click at [645, 274] on div "20.00%" at bounding box center [638, 273] width 26 height 10
click at [708, 269] on div "20.00%" at bounding box center [720, 273] width 26 height 10
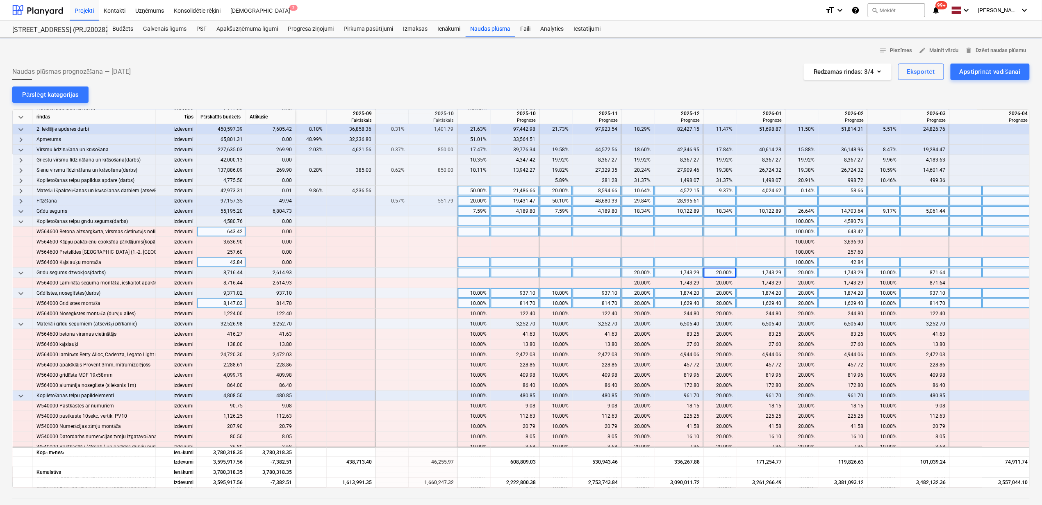
click at [722, 271] on div "20.00%" at bounding box center [720, 273] width 26 height 10
type input "50"
click at [803, 276] on div "20.00%" at bounding box center [802, 273] width 26 height 10
click at [799, 275] on div "20.00%" at bounding box center [802, 273] width 26 height 10
click at [804, 269] on div "20.00%" at bounding box center [802, 273] width 26 height 10
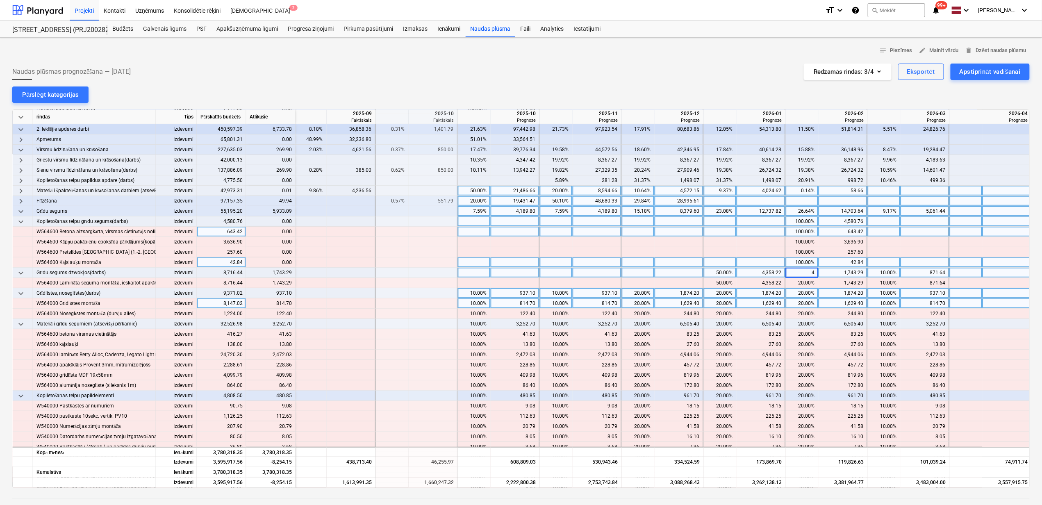
type input "40"
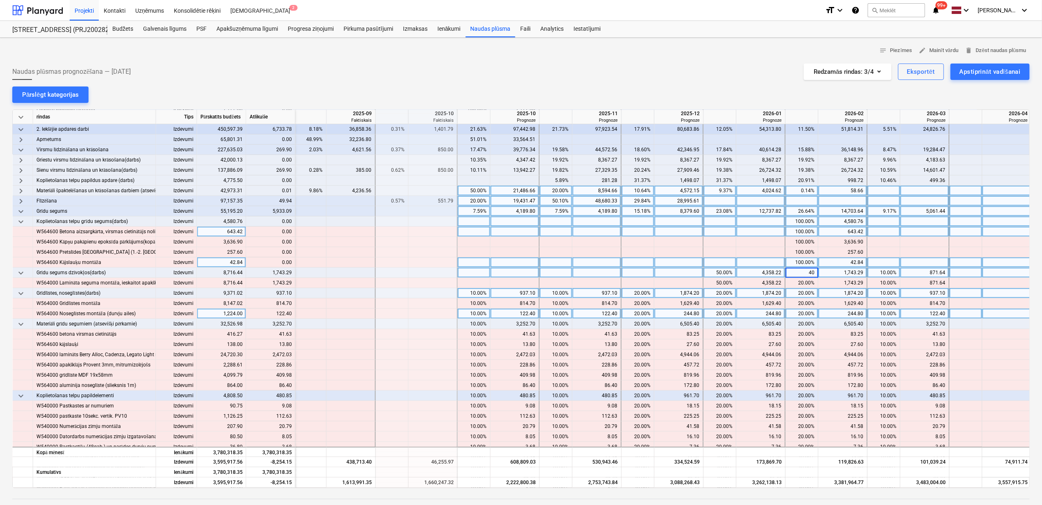
click at [696, 314] on div "244.80" at bounding box center [679, 314] width 42 height 10
click at [479, 292] on div "10.00%" at bounding box center [474, 293] width 26 height 10
click at [554, 291] on div "10.00%" at bounding box center [556, 293] width 26 height 10
click at [555, 289] on div "10.00%" at bounding box center [556, 293] width 26 height 10
click at [643, 292] on div "20.00%" at bounding box center [638, 293] width 26 height 10
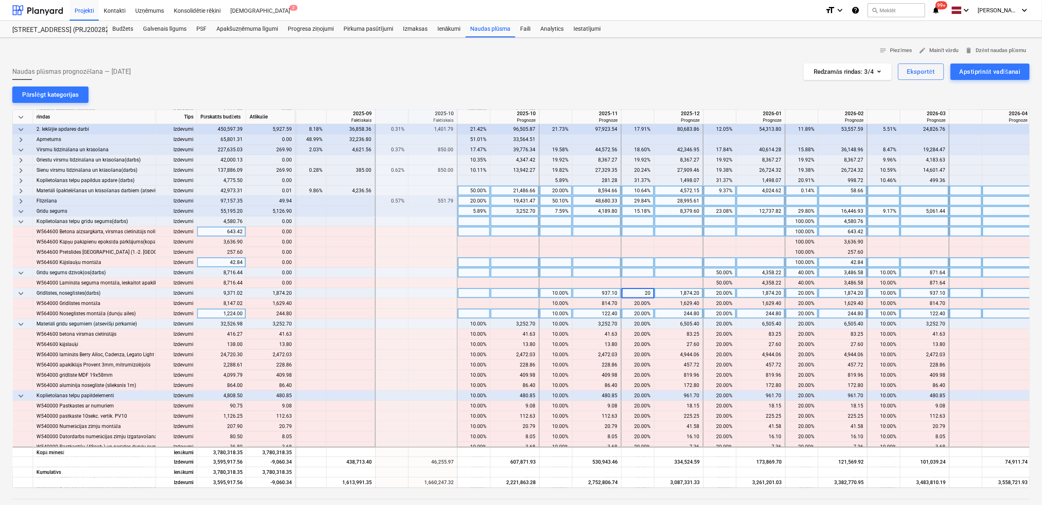
click at [642, 291] on input "20" at bounding box center [638, 293] width 32 height 10
click at [642, 291] on div "20.00%" at bounding box center [638, 293] width 26 height 10
click at [722, 294] on div "20.00%" at bounding box center [720, 293] width 26 height 10
click at [723, 294] on input "20" at bounding box center [720, 293] width 32 height 10
type input "0"
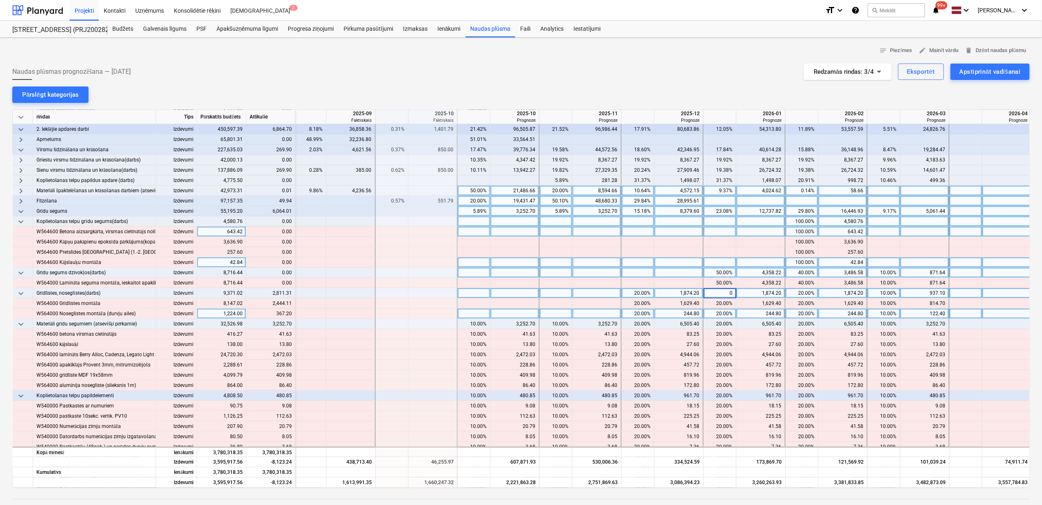
click at [804, 295] on div "20.00%" at bounding box center [802, 293] width 26 height 10
click at [801, 292] on div "20.00%" at bounding box center [802, 293] width 26 height 10
click at [638, 291] on div "20.00%" at bounding box center [638, 293] width 26 height 10
click at [633, 296] on div "20.00%" at bounding box center [638, 293] width 26 height 10
click at [811, 297] on div at bounding box center [802, 293] width 33 height 10
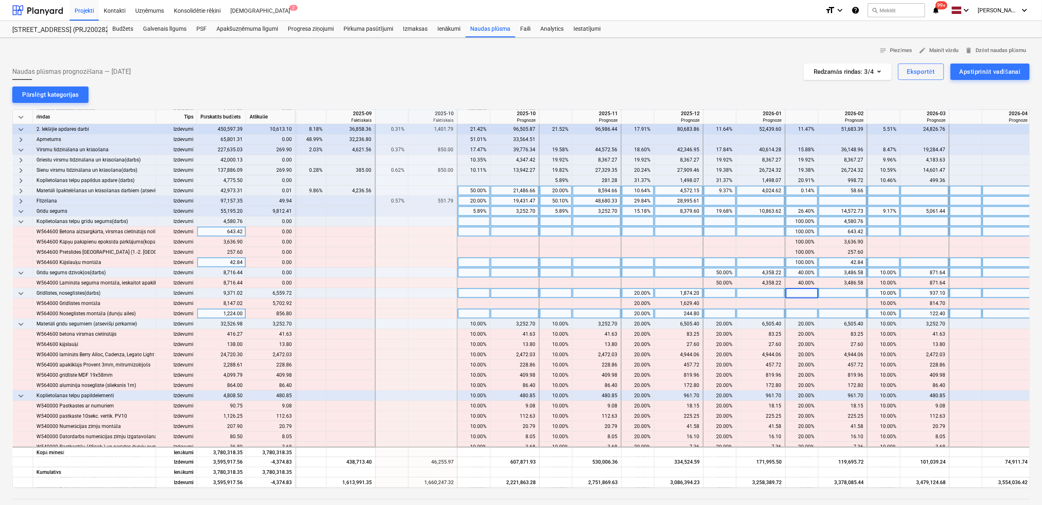
click at [635, 294] on div "20.00%" at bounding box center [638, 293] width 26 height 10
click at [799, 296] on div at bounding box center [802, 293] width 33 height 10
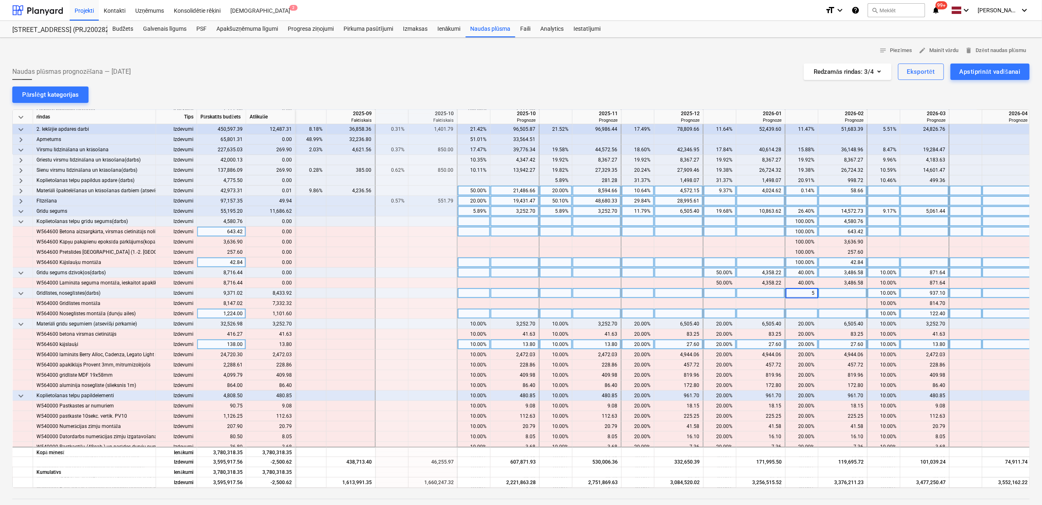
type input "50"
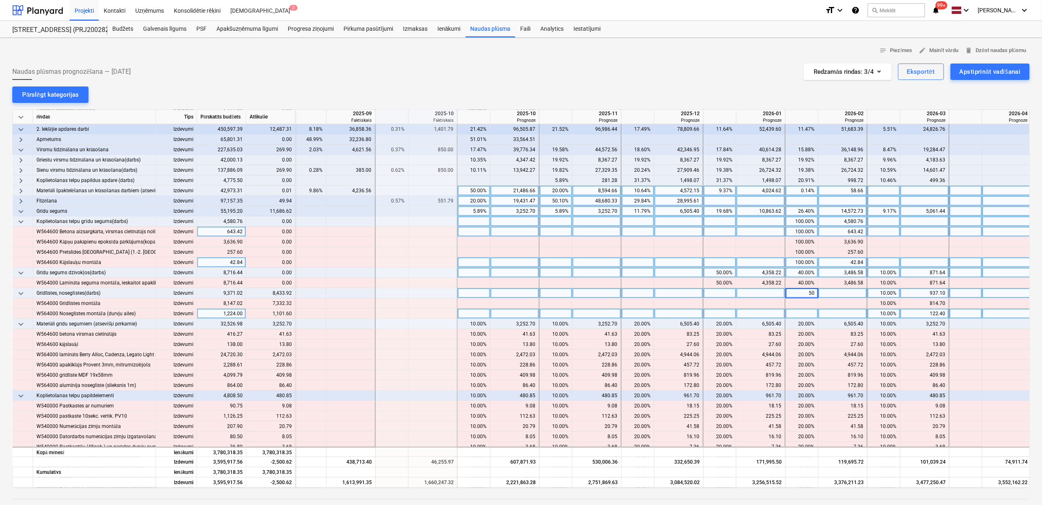
click at [878, 295] on div "10.00%" at bounding box center [884, 293] width 26 height 10
click at [883, 295] on div "10.00%" at bounding box center [884, 293] width 26 height 10
type input "50"
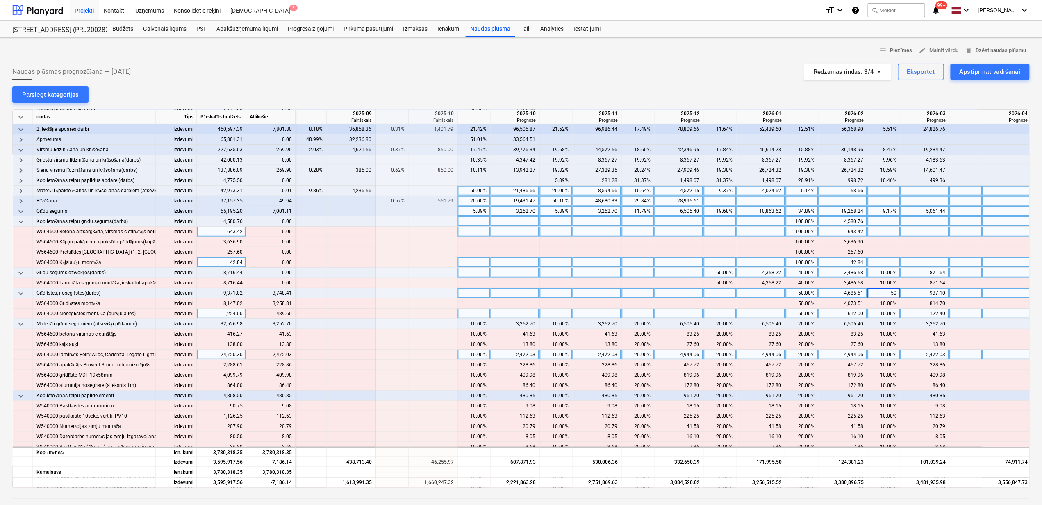
click at [731, 350] on div "20.00%" at bounding box center [720, 355] width 26 height 10
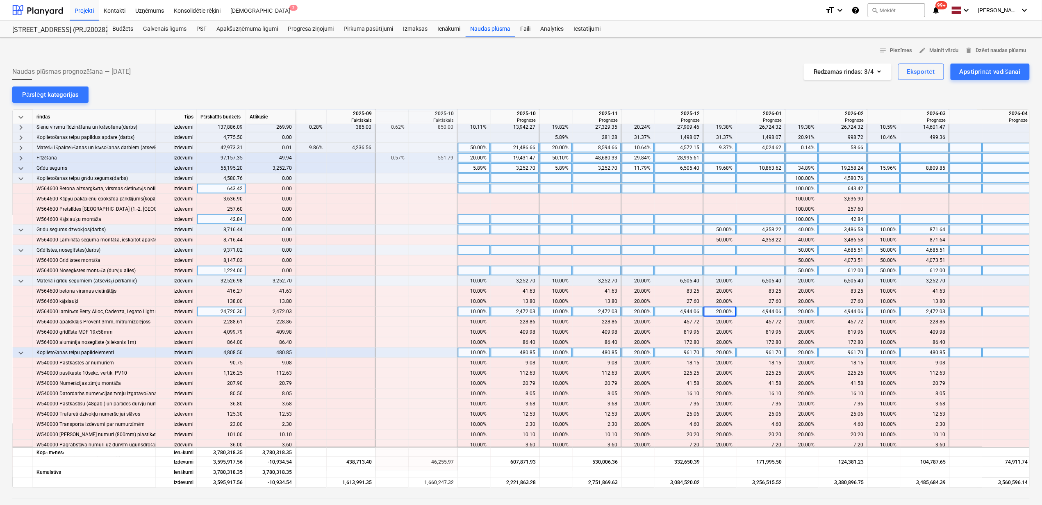
scroll to position [219, 494]
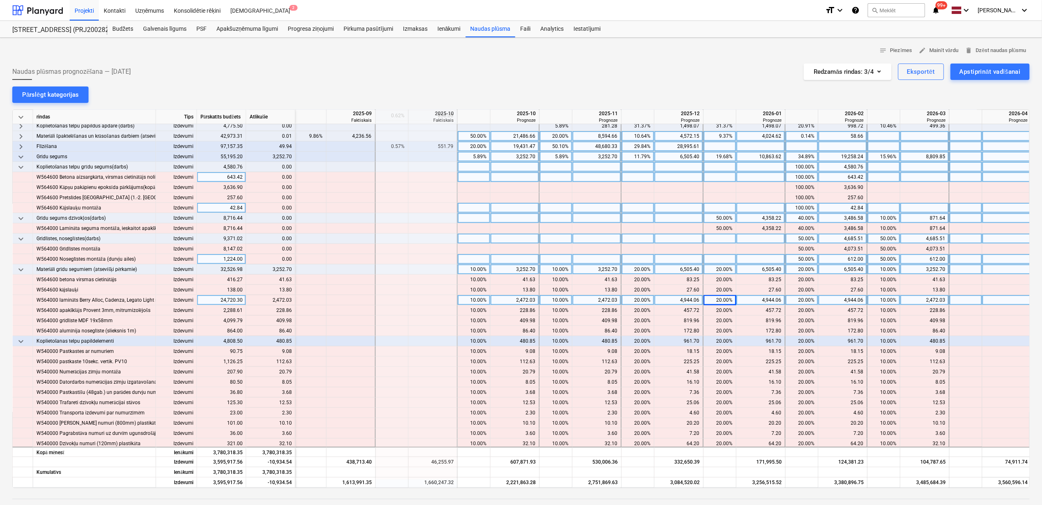
click at [479, 271] on div "10.00%" at bounding box center [474, 269] width 26 height 10
click at [561, 272] on div "10.00%" at bounding box center [556, 269] width 26 height 10
click at [560, 273] on div "10.00%" at bounding box center [556, 269] width 26 height 10
click at [560, 271] on div "10.00%" at bounding box center [556, 269] width 26 height 10
type input "50"
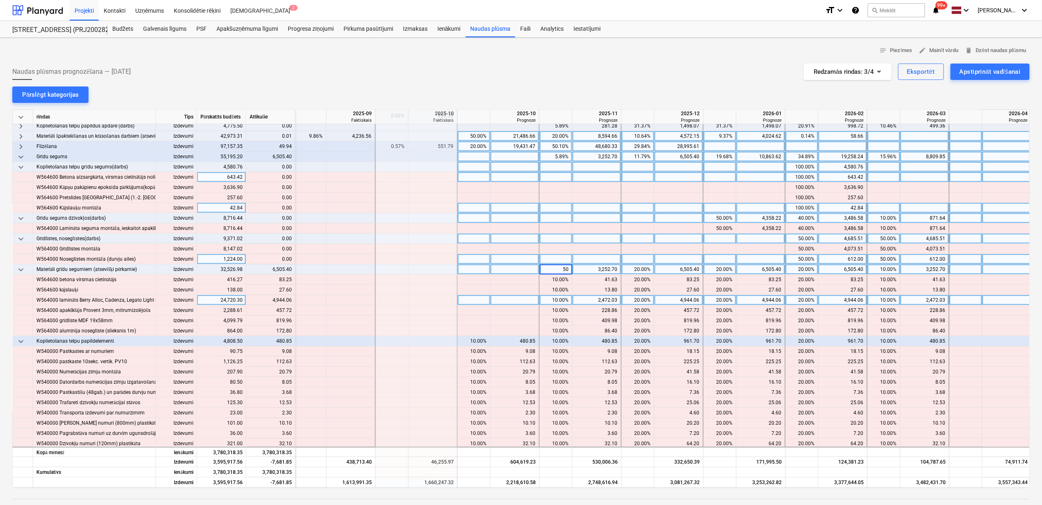
click at [640, 270] on div "20.00%" at bounding box center [638, 269] width 26 height 10
click at [642, 269] on div "20.00%" at bounding box center [638, 269] width 26 height 10
click at [892, 271] on div "10.00%" at bounding box center [884, 269] width 26 height 10
click at [811, 271] on div "20.00%" at bounding box center [802, 269] width 26 height 10
click at [812, 271] on div "20.00%" at bounding box center [802, 269] width 26 height 10
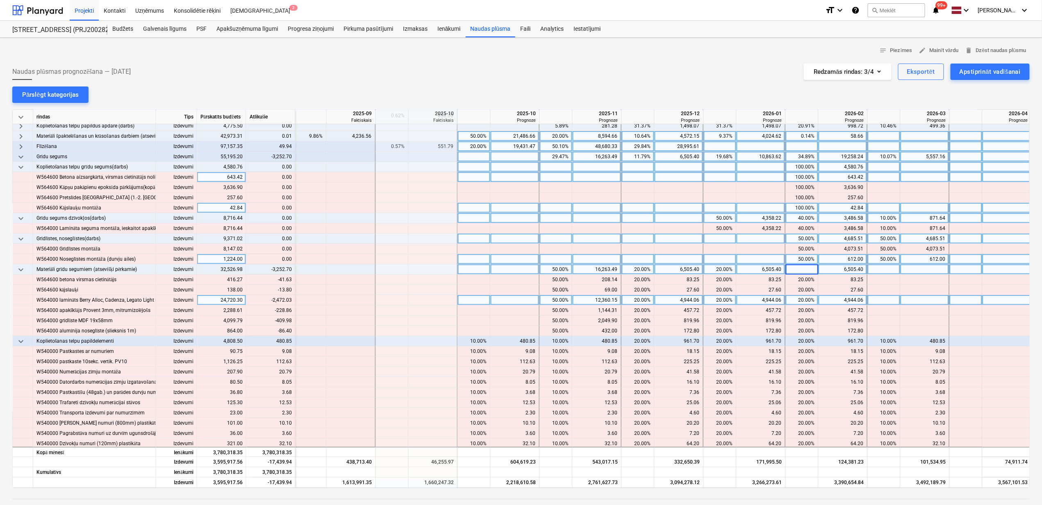
click at [724, 271] on div "20.00%" at bounding box center [720, 269] width 26 height 10
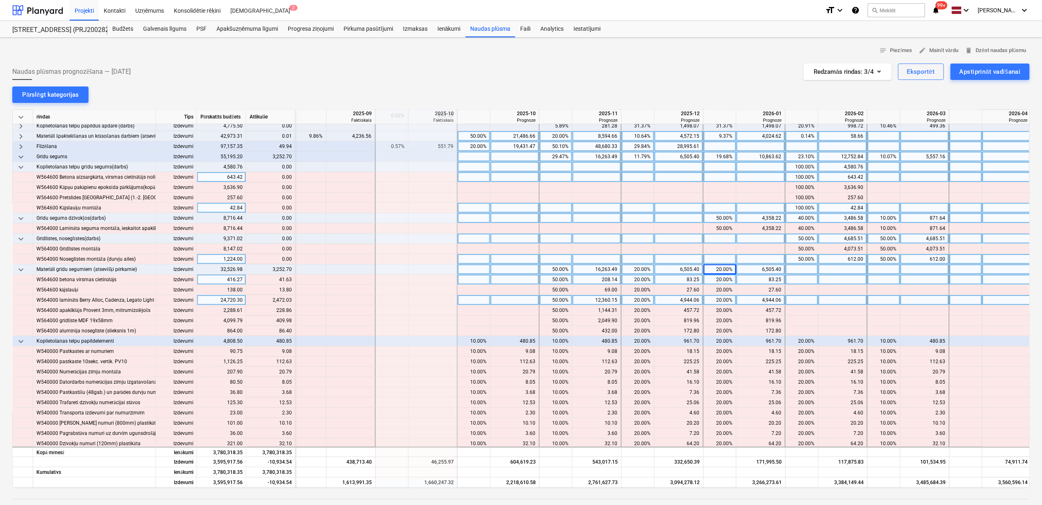
click at [638, 275] on div "20.00%" at bounding box center [638, 280] width 26 height 10
click at [639, 270] on div "20.00%" at bounding box center [638, 269] width 26 height 10
type input "30"
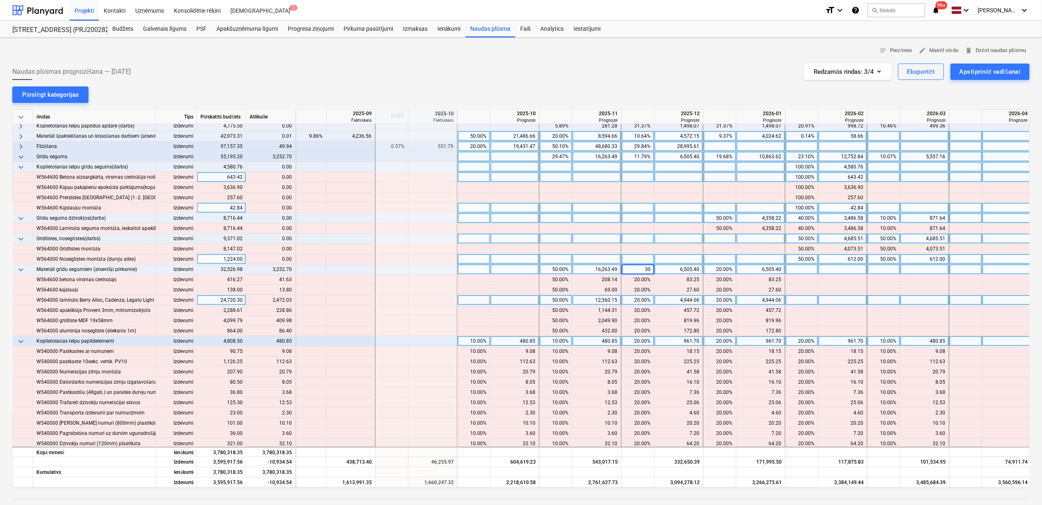
click at [586, 338] on div "480.85" at bounding box center [597, 341] width 42 height 10
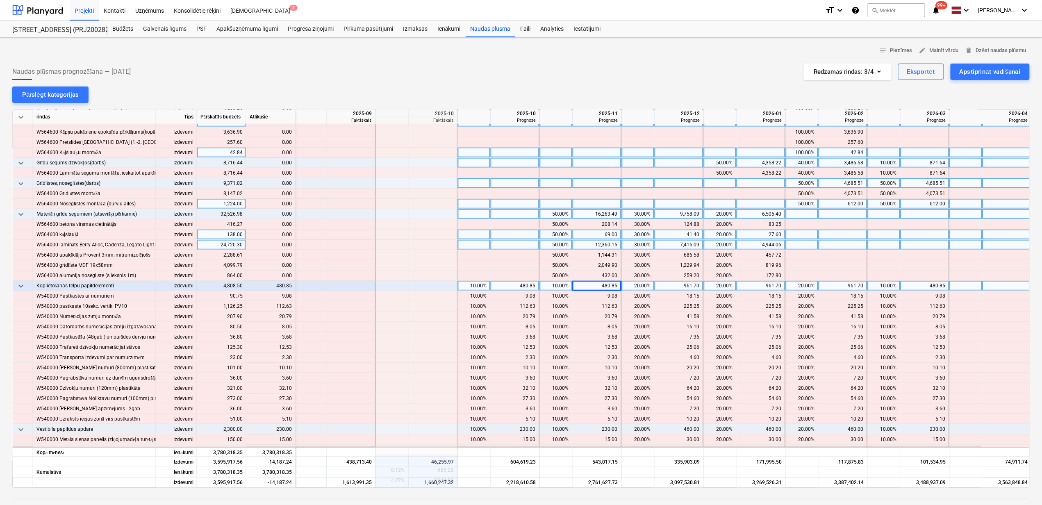
scroll to position [328, 494]
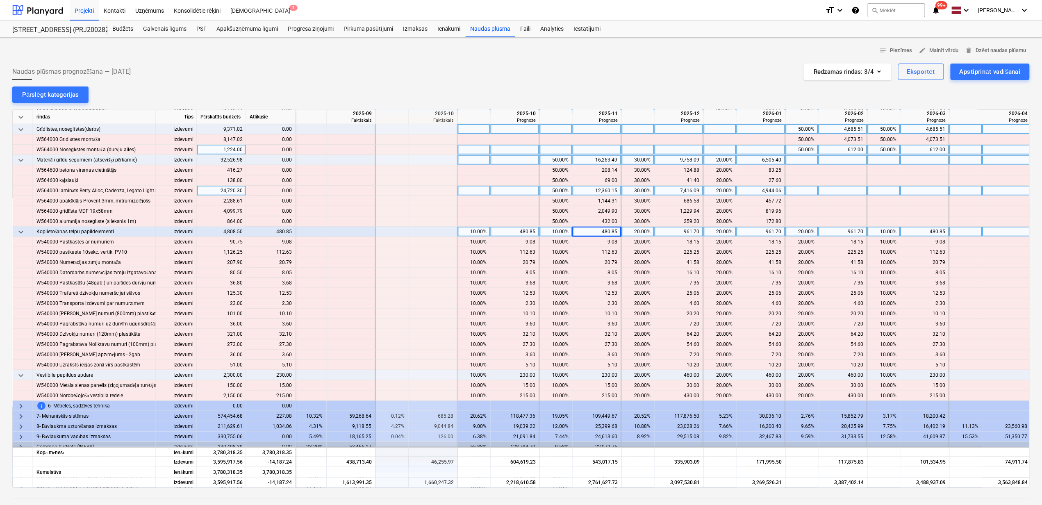
click at [481, 234] on div "10.00%" at bounding box center [474, 232] width 26 height 10
click at [545, 232] on div "10.00%" at bounding box center [556, 232] width 26 height 10
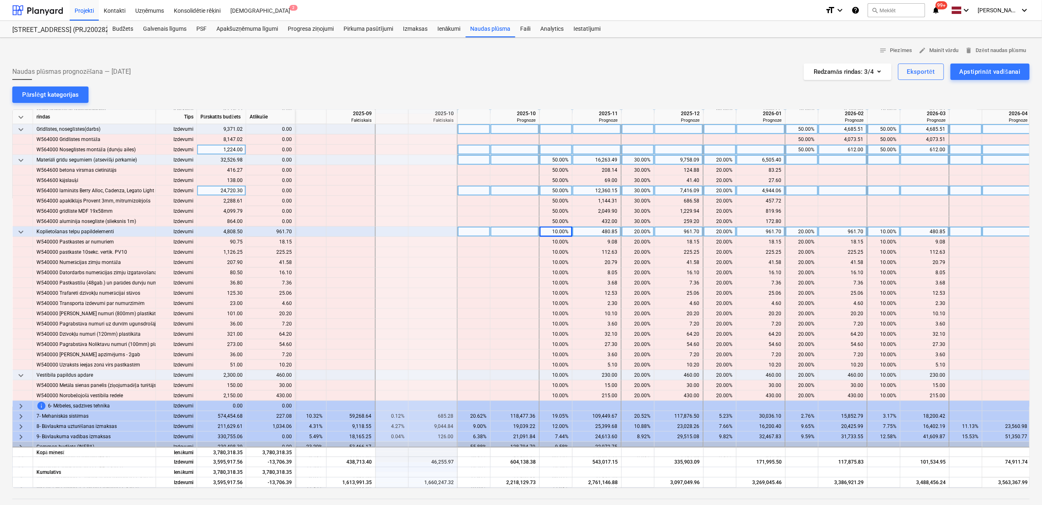
click at [546, 232] on div "10.00%" at bounding box center [556, 232] width 26 height 10
click at [634, 233] on div "20.00%" at bounding box center [638, 232] width 26 height 10
click at [642, 230] on div "20.00%" at bounding box center [638, 232] width 26 height 10
click at [715, 230] on div "20.00%" at bounding box center [720, 232] width 26 height 10
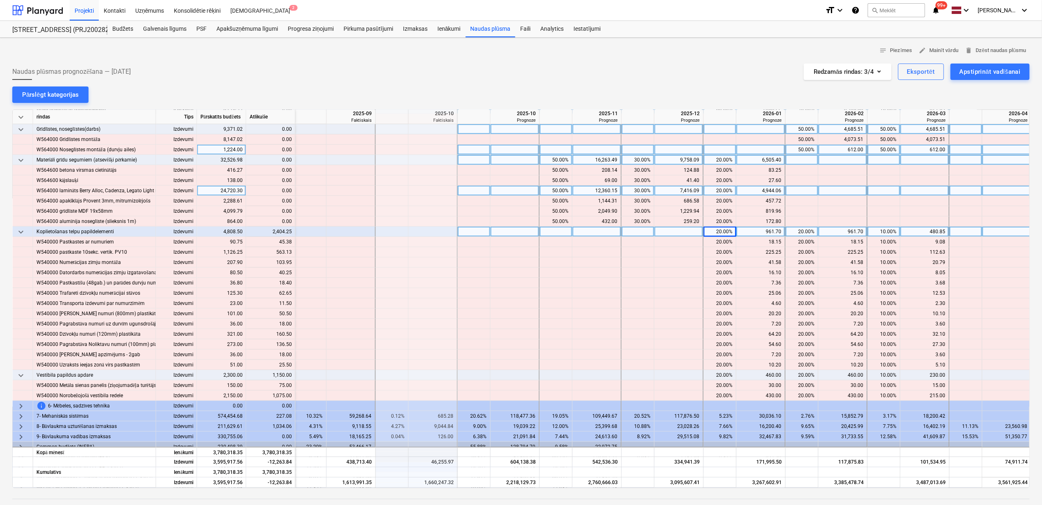
click at [715, 230] on div "20.00%" at bounding box center [720, 232] width 26 height 10
click at [796, 235] on div "20.00%" at bounding box center [802, 232] width 26 height 10
click at [799, 230] on div "20.00%" at bounding box center [802, 232] width 26 height 10
type input "100"
click at [876, 233] on div "10.00%" at bounding box center [884, 232] width 26 height 10
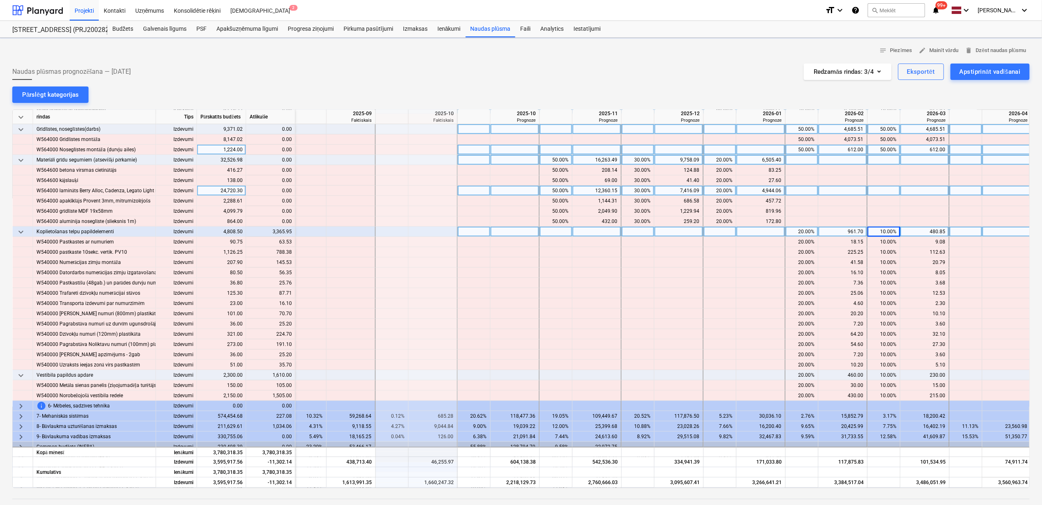
click at [879, 233] on div "10.00%" at bounding box center [884, 232] width 26 height 10
click at [18, 235] on span "keyboard_arrow_down" at bounding box center [21, 232] width 10 height 10
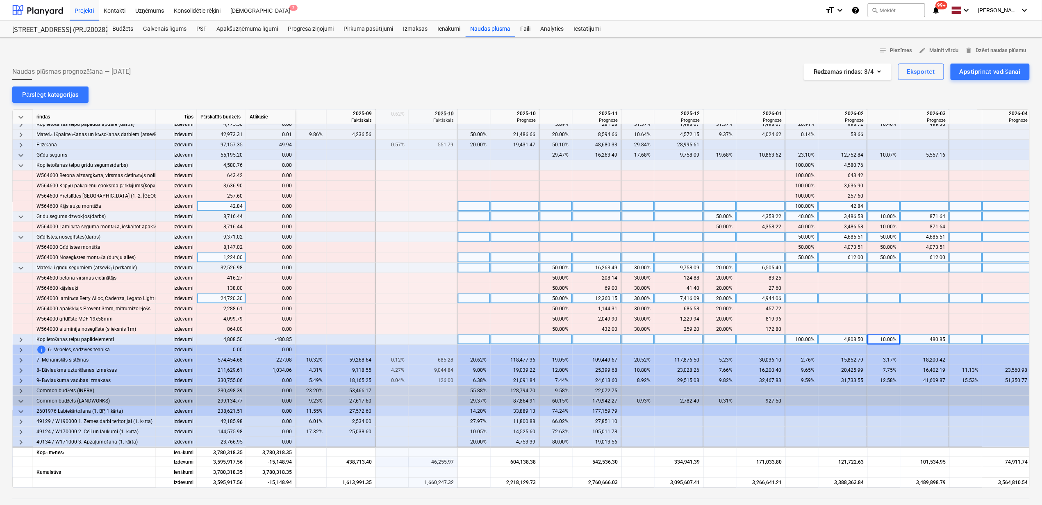
scroll to position [166, 494]
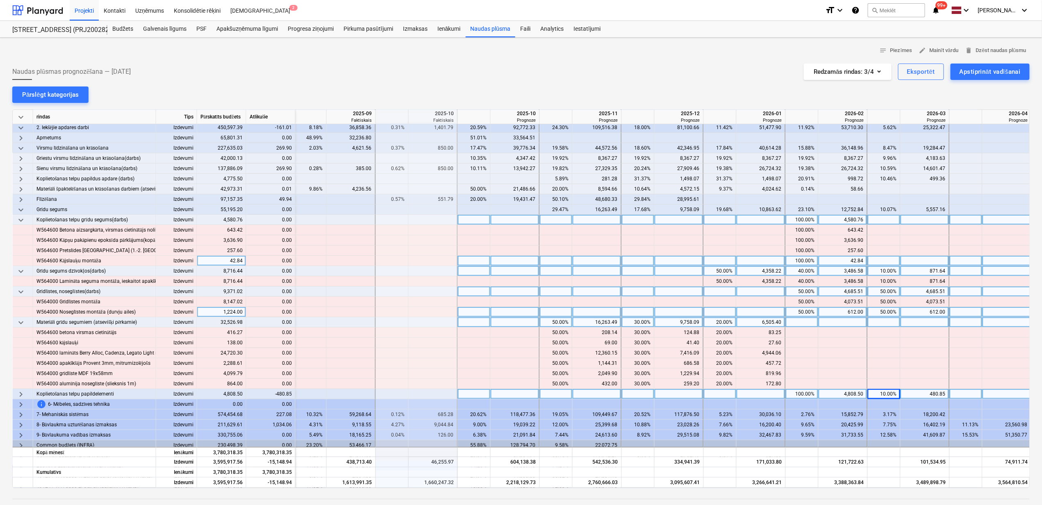
click at [20, 221] on span "keyboard_arrow_down" at bounding box center [21, 220] width 10 height 10
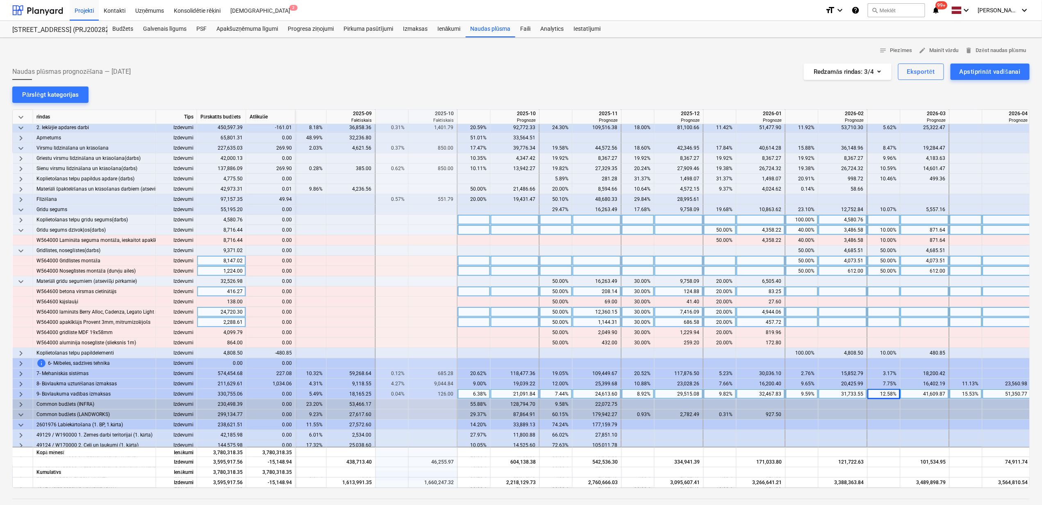
click at [22, 232] on span "keyboard_arrow_down" at bounding box center [21, 230] width 10 height 10
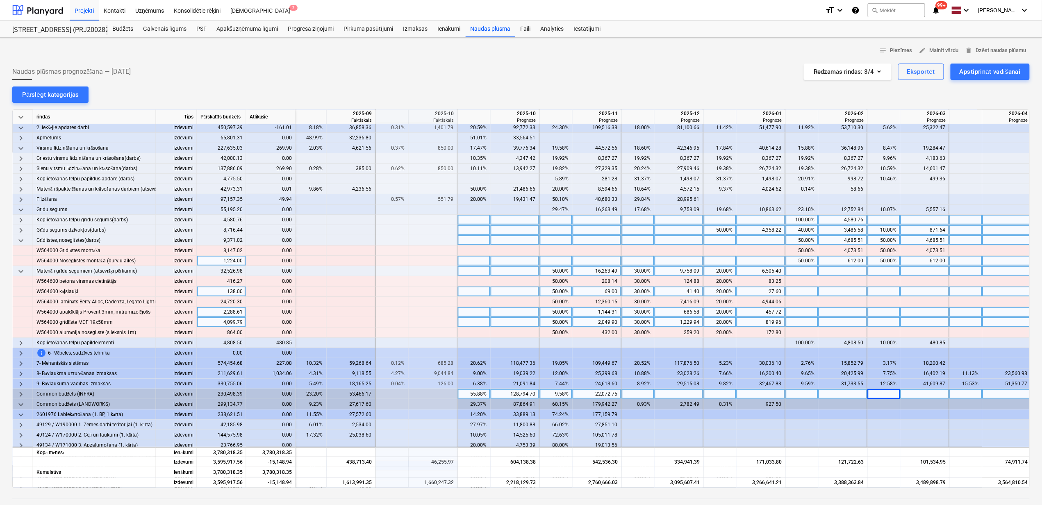
click at [22, 243] on span "keyboard_arrow_down" at bounding box center [21, 241] width 10 height 10
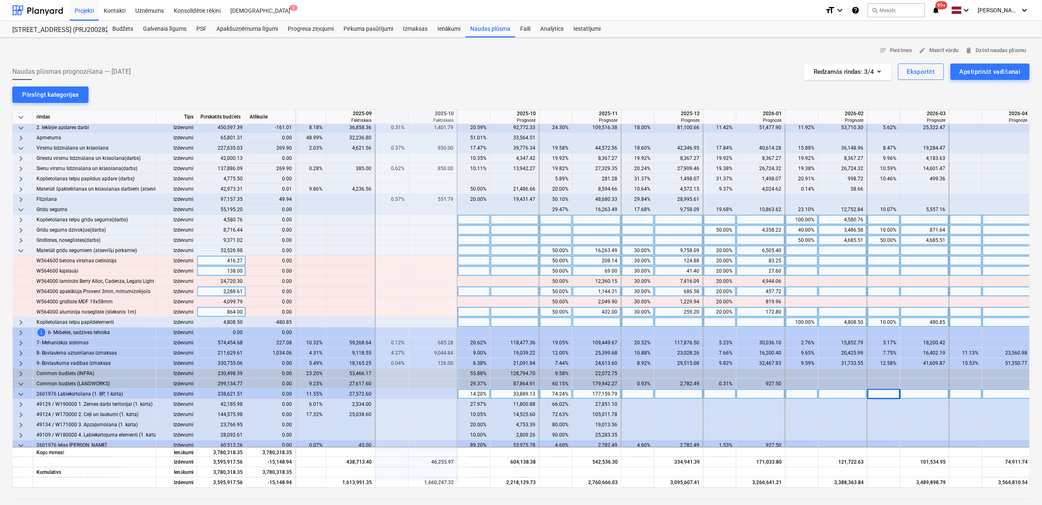
click at [21, 250] on span "keyboard_arrow_down" at bounding box center [21, 251] width 10 height 10
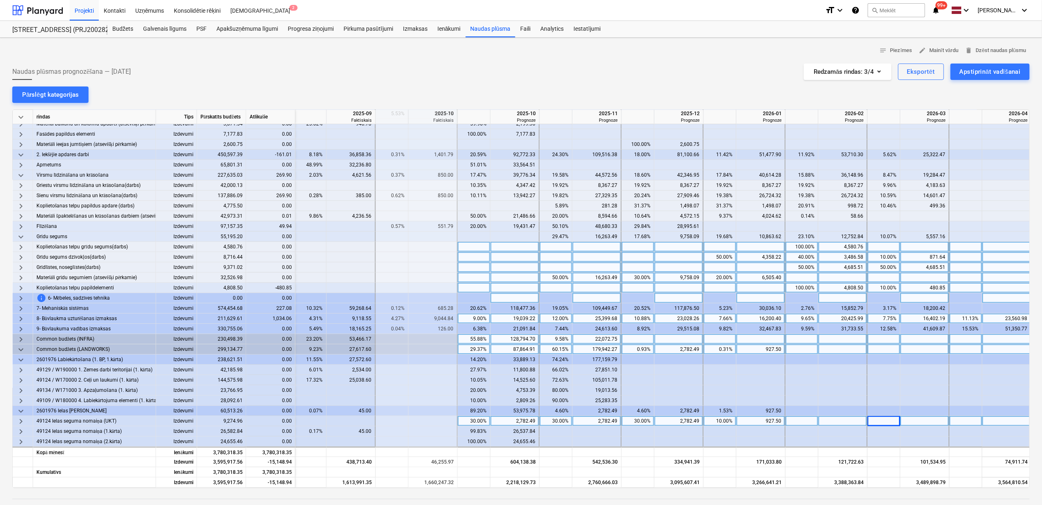
scroll to position [141, 494]
click at [18, 233] on span "keyboard_arrow_down" at bounding box center [21, 237] width 10 height 10
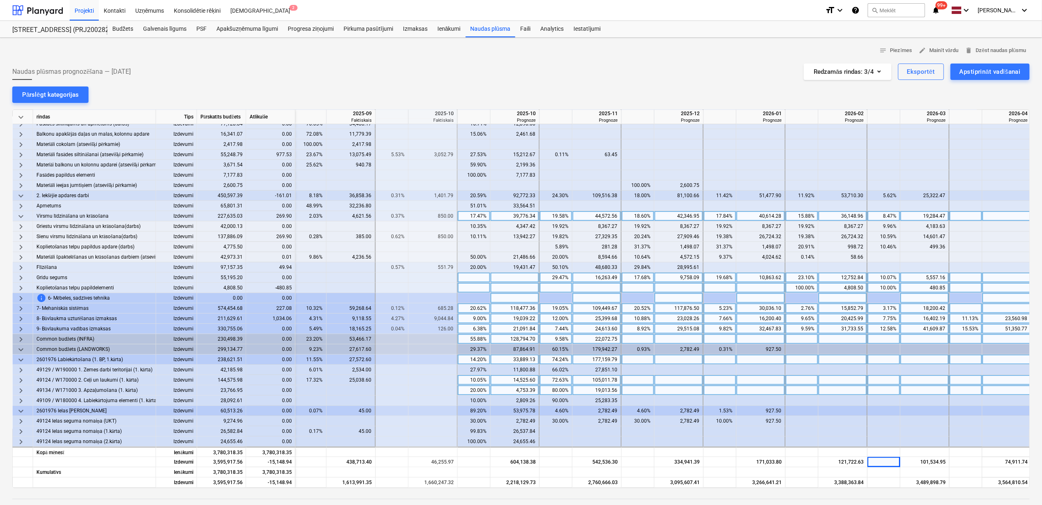
click at [20, 216] on span "keyboard_arrow_down" at bounding box center [21, 217] width 10 height 10
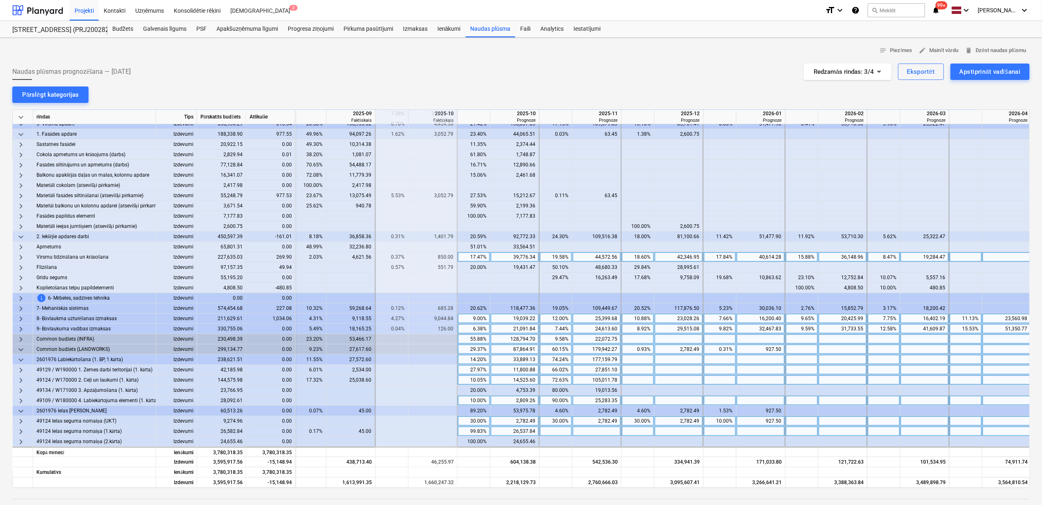
scroll to position [59, 494]
click at [18, 284] on span "keyboard_arrow_right" at bounding box center [21, 288] width 10 height 10
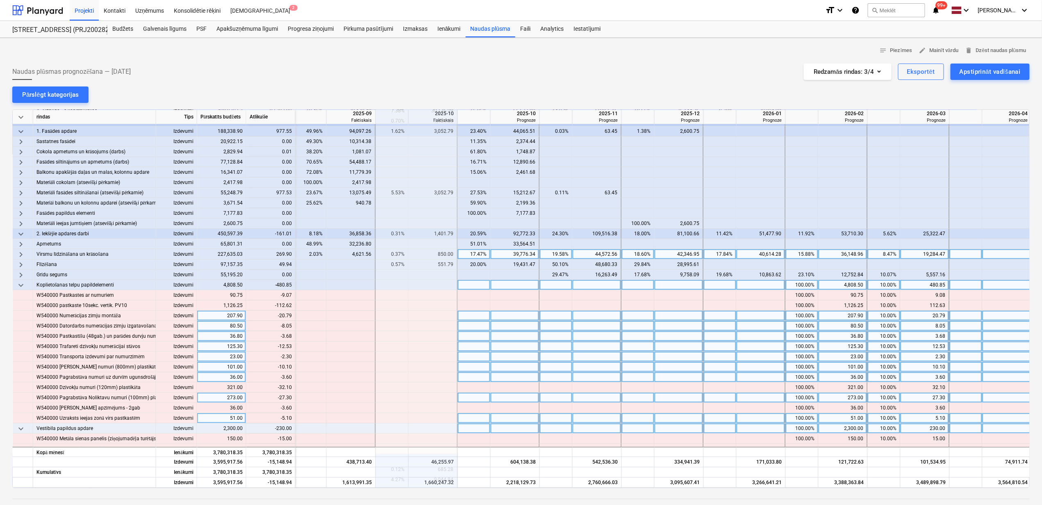
click at [886, 285] on div "10.00%" at bounding box center [884, 285] width 26 height 10
click at [881, 329] on div "10.00%" at bounding box center [884, 326] width 26 height 10
click at [17, 283] on span "keyboard_arrow_down" at bounding box center [21, 285] width 10 height 10
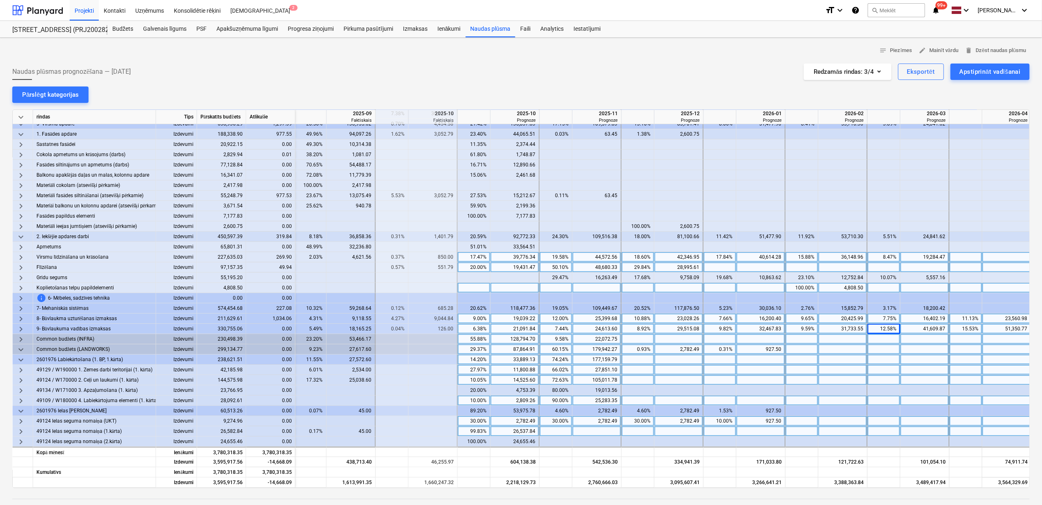
click at [20, 266] on span "keyboard_arrow_right" at bounding box center [21, 268] width 10 height 10
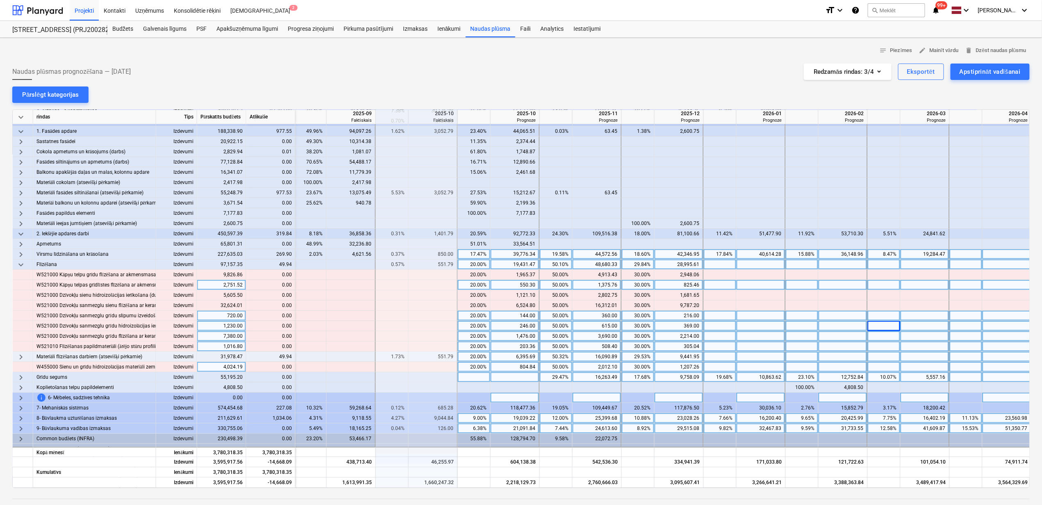
click at [20, 358] on span "keyboard_arrow_right" at bounding box center [21, 357] width 10 height 10
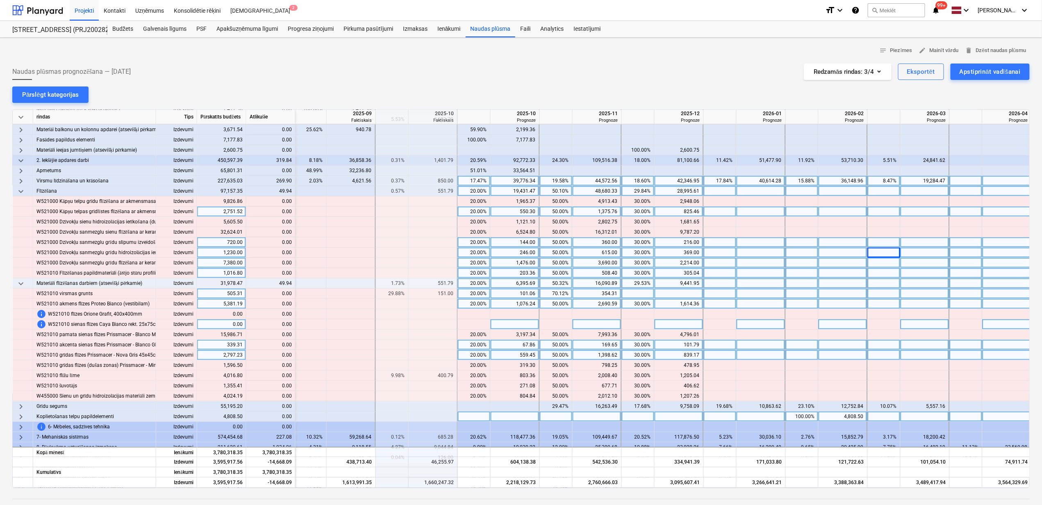
scroll to position [114, 494]
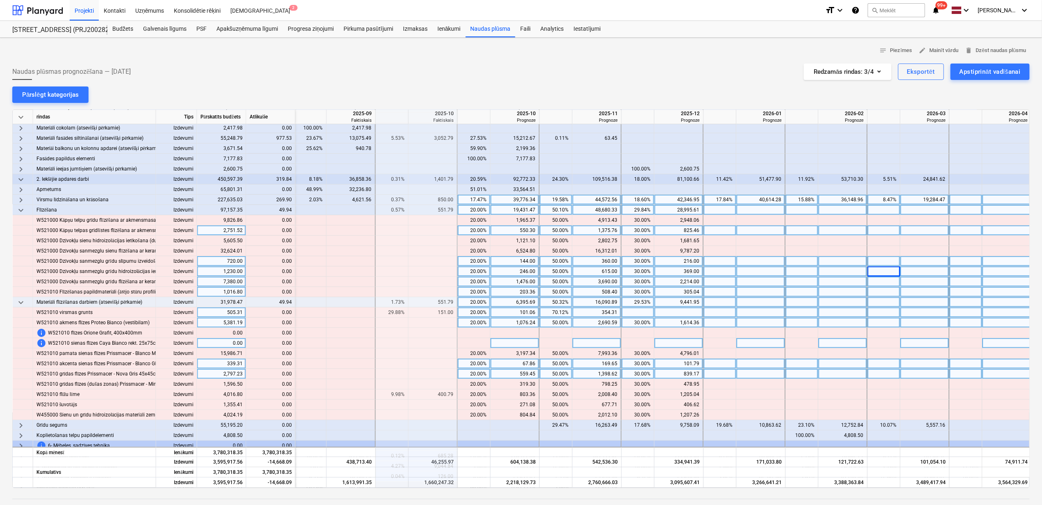
click at [23, 304] on span "keyboard_arrow_down" at bounding box center [21, 303] width 10 height 10
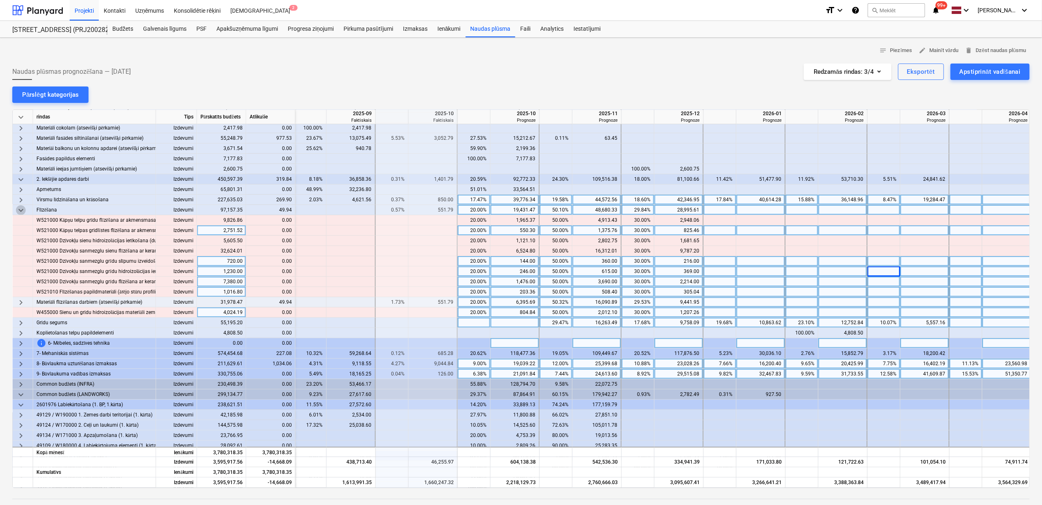
click at [20, 214] on span "keyboard_arrow_down" at bounding box center [21, 210] width 10 height 10
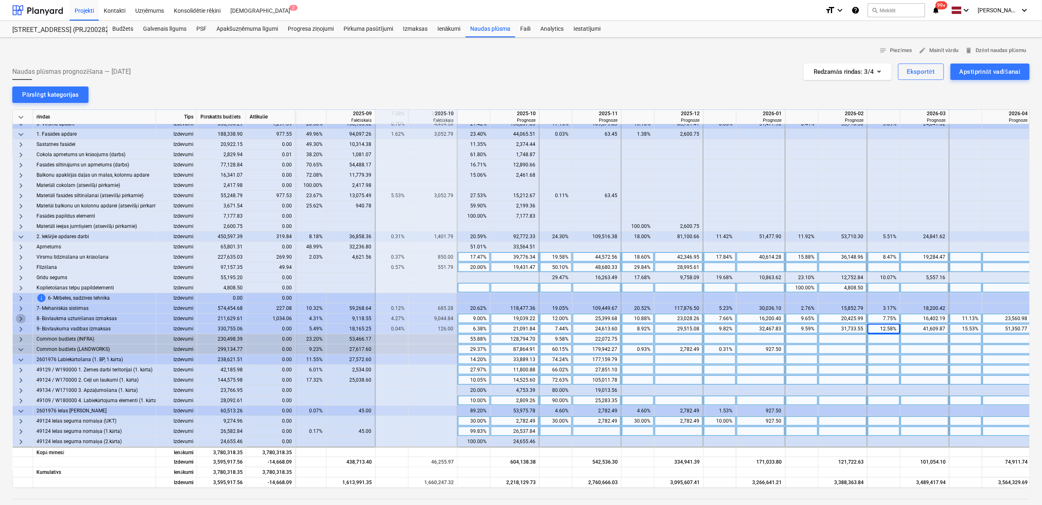
click at [20, 316] on span "keyboard_arrow_right" at bounding box center [21, 319] width 10 height 10
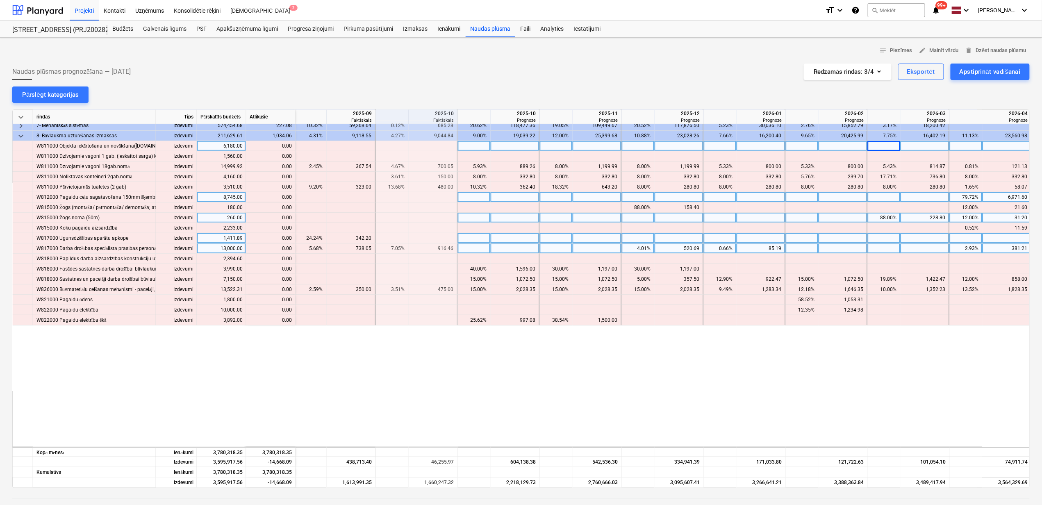
scroll to position [29, 494]
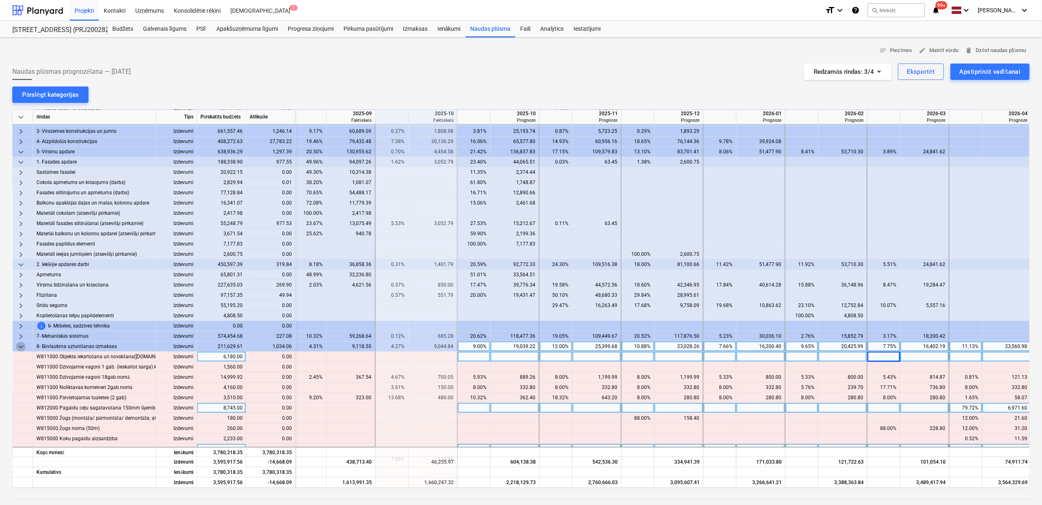
click at [24, 348] on span "keyboard_arrow_down" at bounding box center [21, 347] width 10 height 10
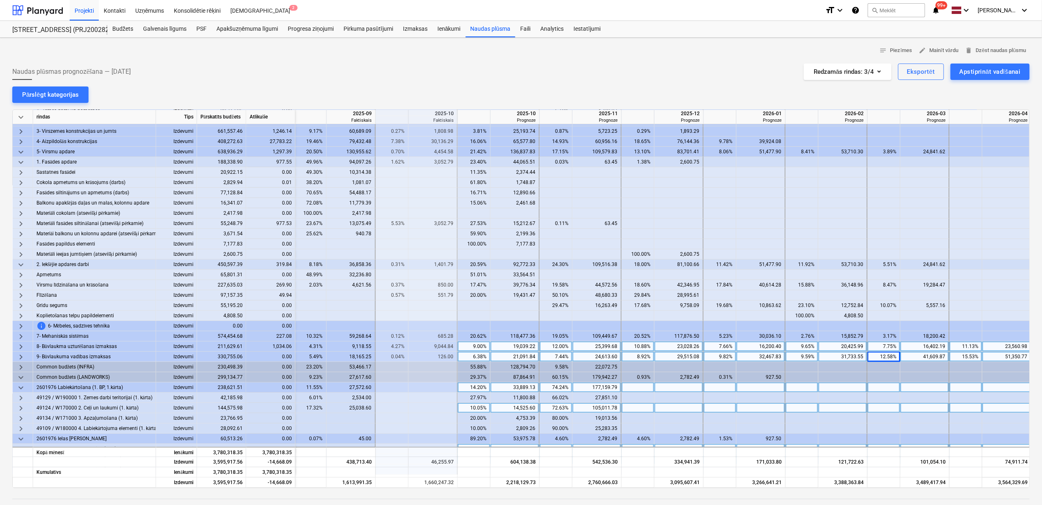
click at [20, 389] on span "keyboard_arrow_down" at bounding box center [21, 388] width 10 height 10
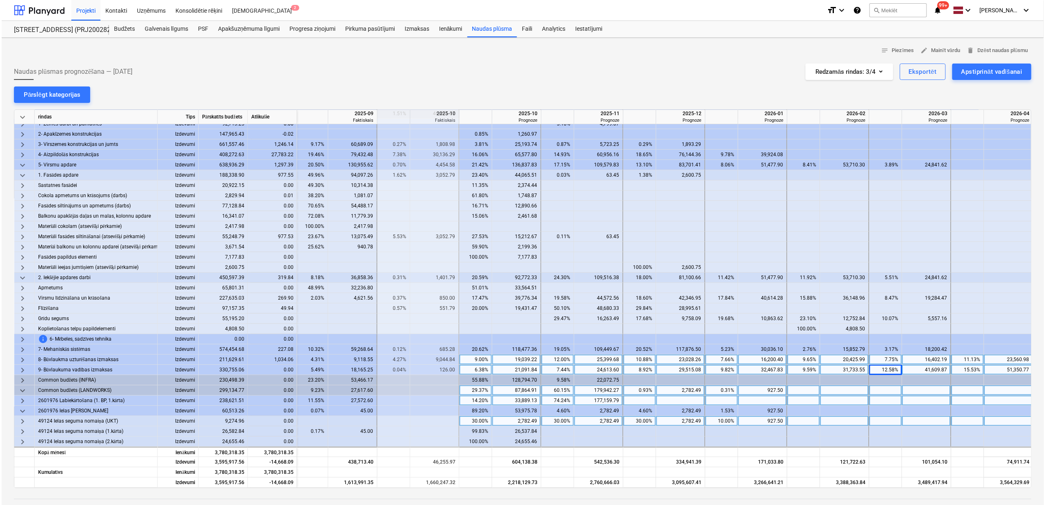
scroll to position [18, 494]
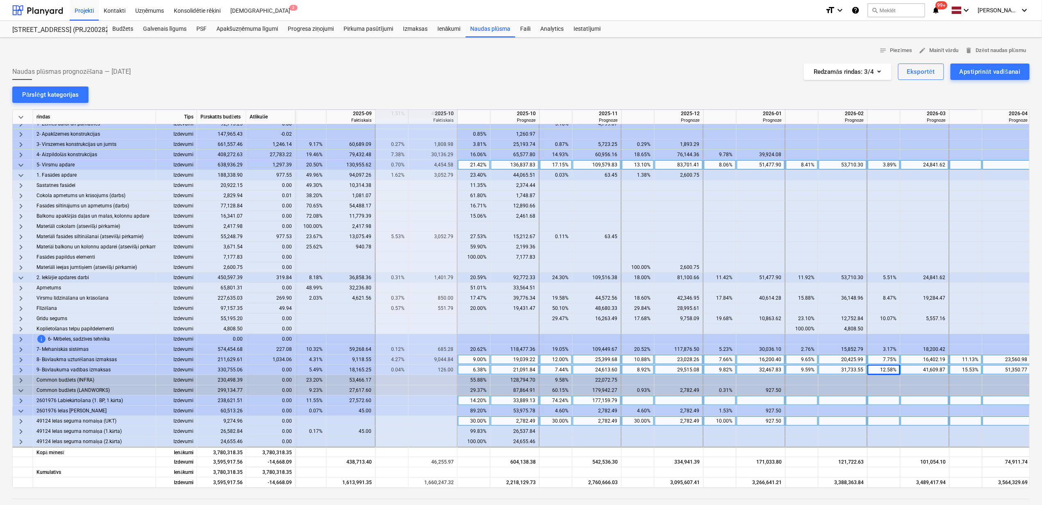
click at [16, 162] on span "keyboard_arrow_down" at bounding box center [21, 165] width 10 height 10
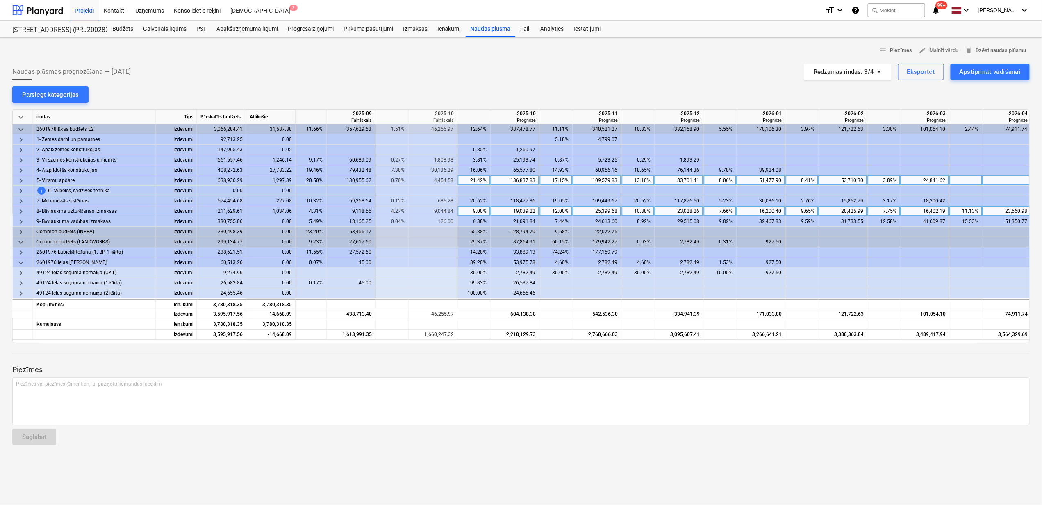
scroll to position [0, 494]
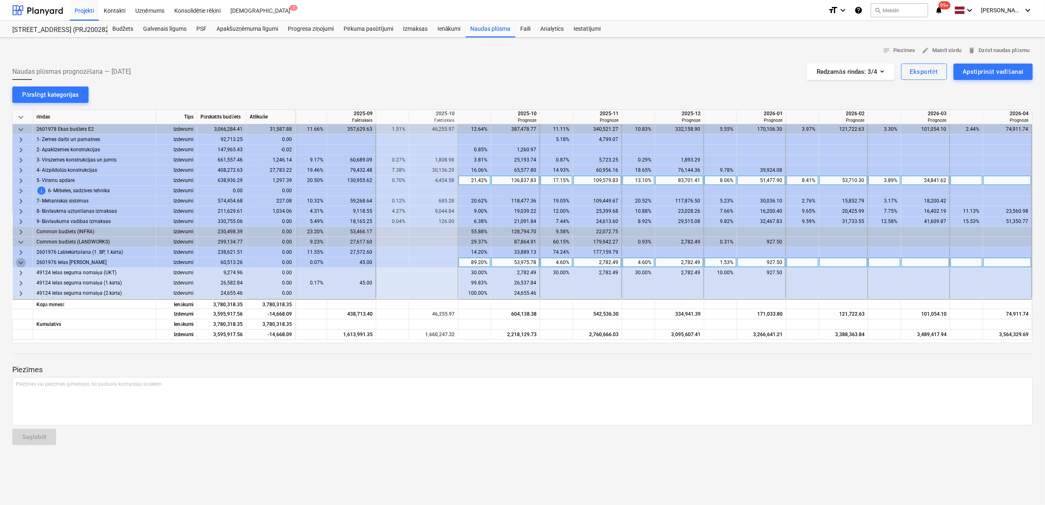
click at [23, 262] on span "keyboard_arrow_down" at bounding box center [21, 263] width 10 height 10
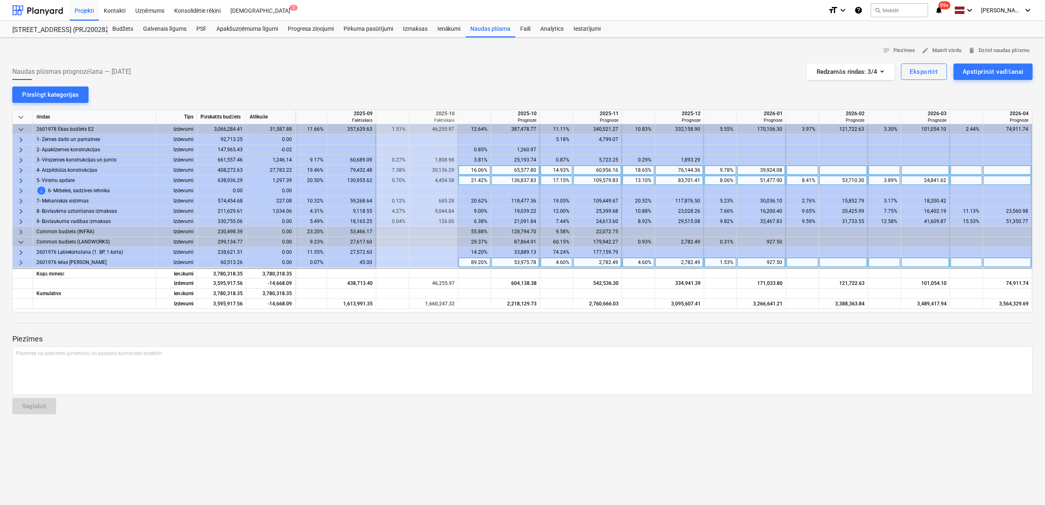
click at [17, 170] on span "keyboard_arrow_right" at bounding box center [21, 171] width 10 height 10
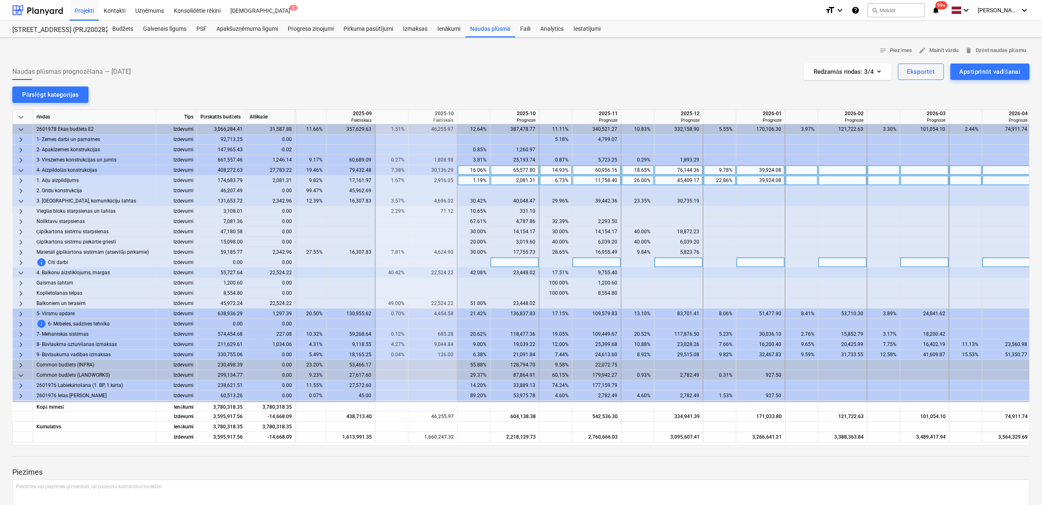
click at [20, 174] on span "keyboard_arrow_down" at bounding box center [21, 171] width 10 height 10
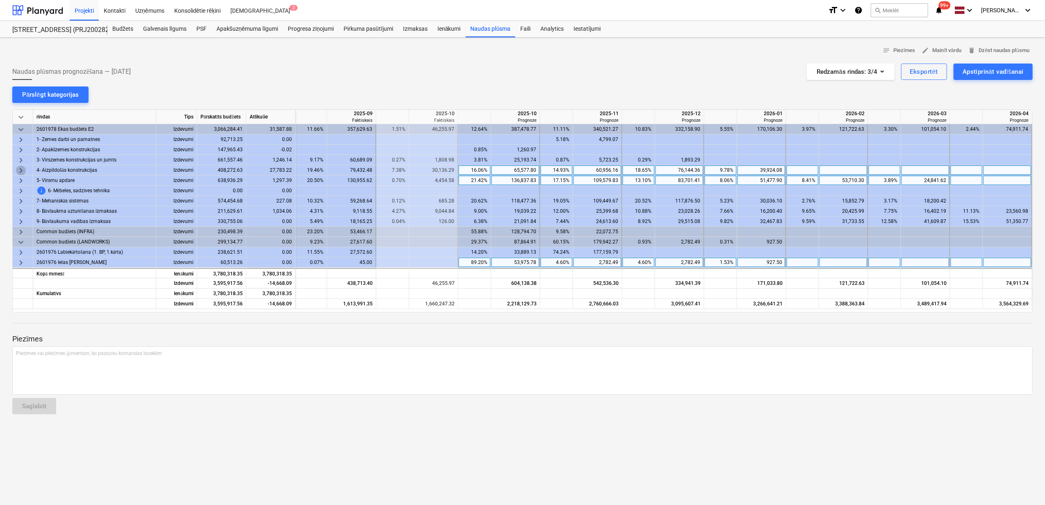
click at [19, 170] on span "keyboard_arrow_right" at bounding box center [21, 171] width 10 height 10
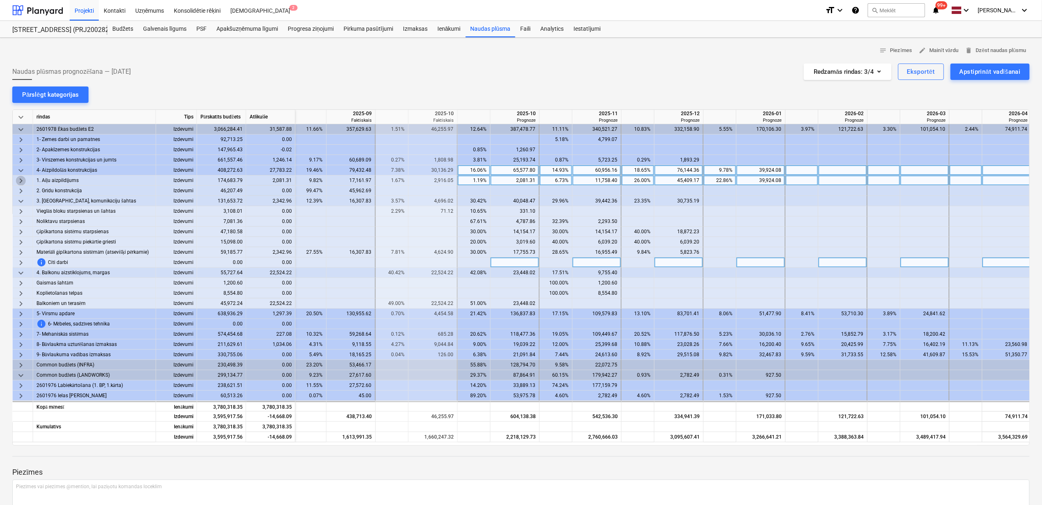
click at [23, 184] on span "keyboard_arrow_right" at bounding box center [21, 181] width 10 height 10
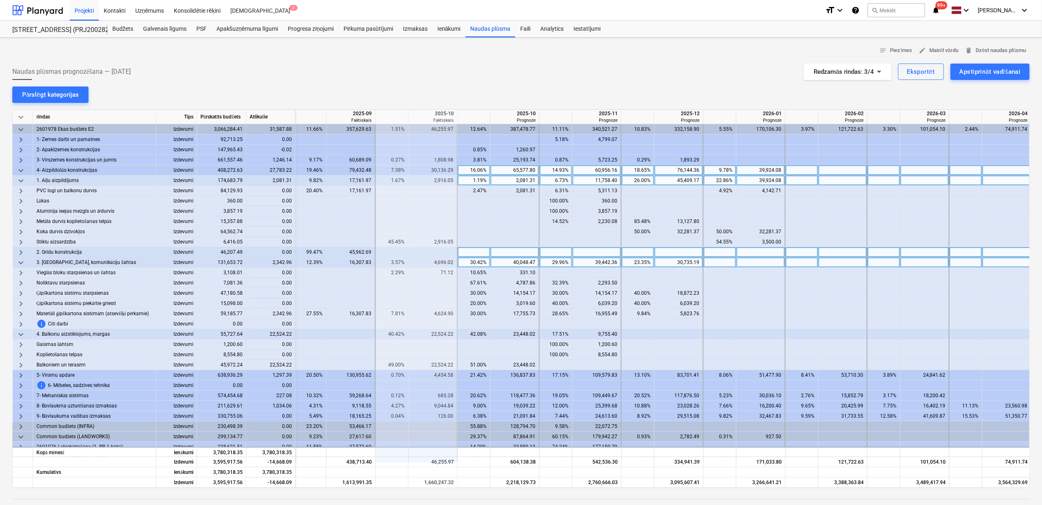
click at [23, 251] on span "keyboard_arrow_right" at bounding box center [21, 253] width 10 height 10
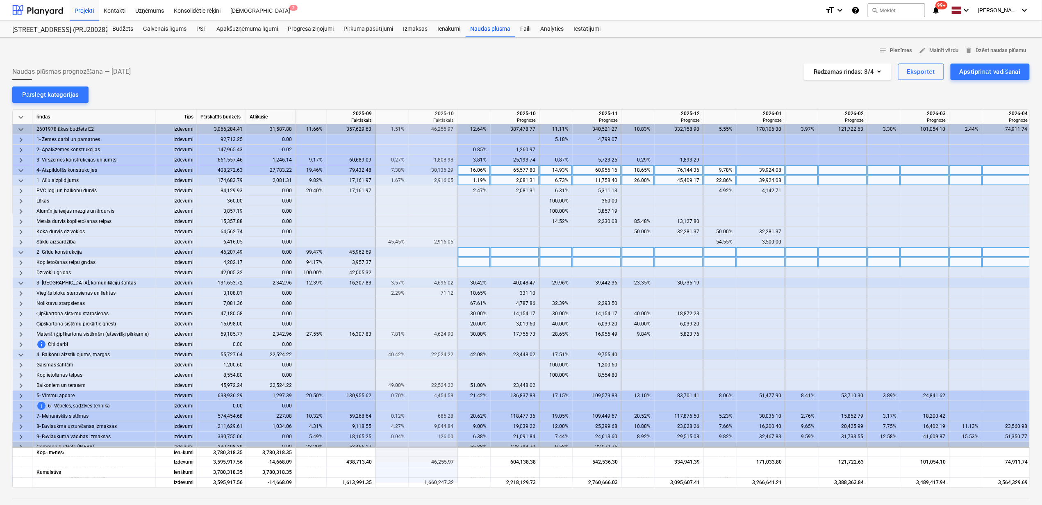
click at [23, 251] on span "keyboard_arrow_down" at bounding box center [21, 253] width 10 height 10
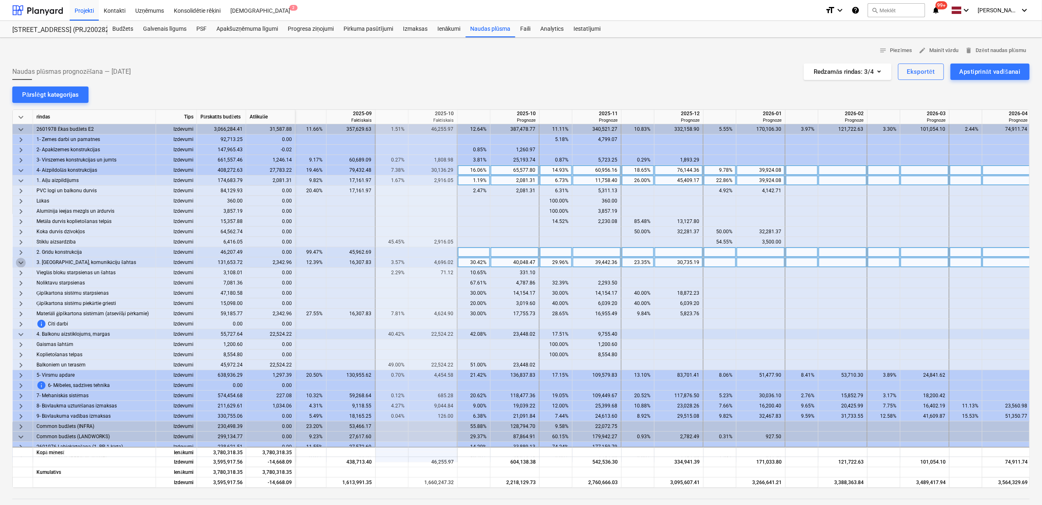
click at [20, 266] on span "keyboard_arrow_down" at bounding box center [21, 263] width 10 height 10
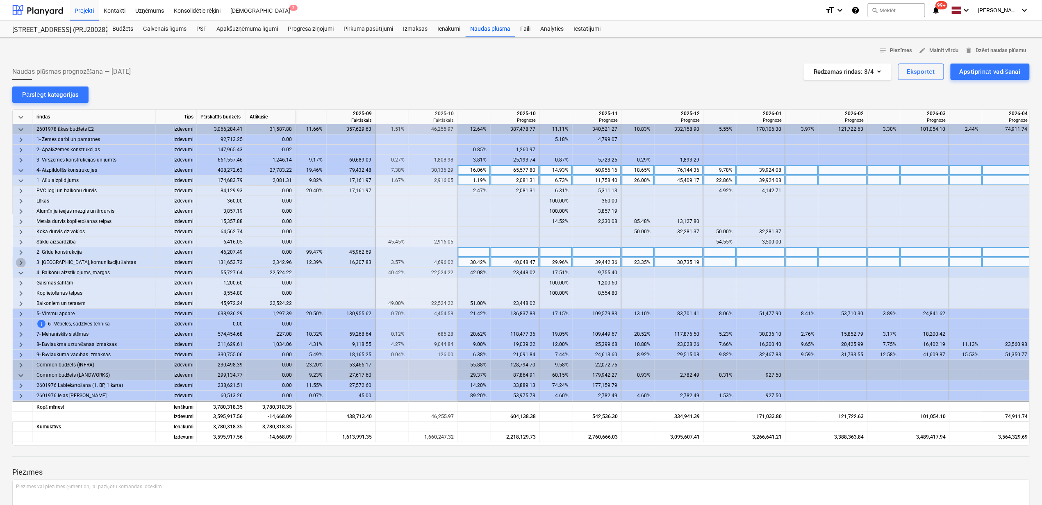
click at [20, 266] on span "keyboard_arrow_right" at bounding box center [21, 263] width 10 height 10
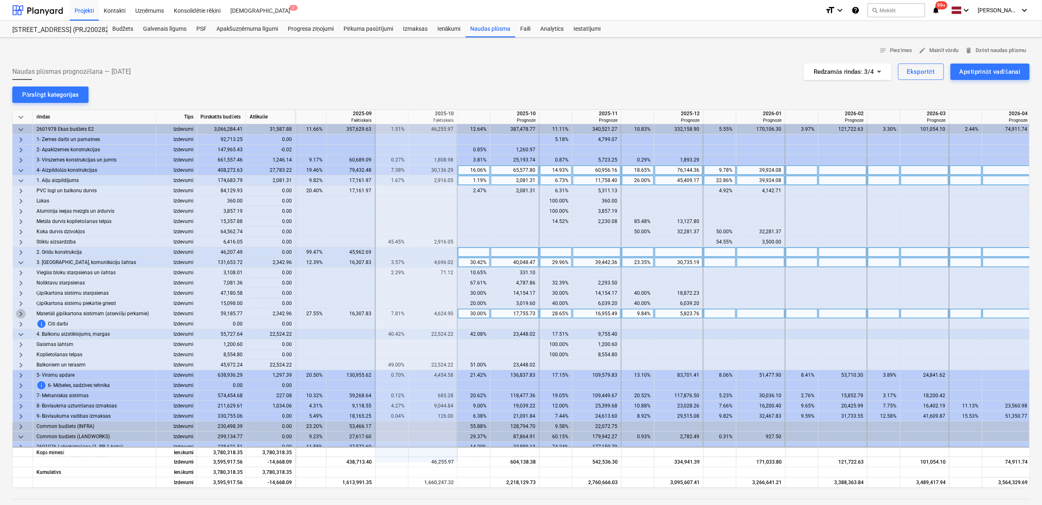
click at [17, 316] on span "keyboard_arrow_right" at bounding box center [21, 314] width 10 height 10
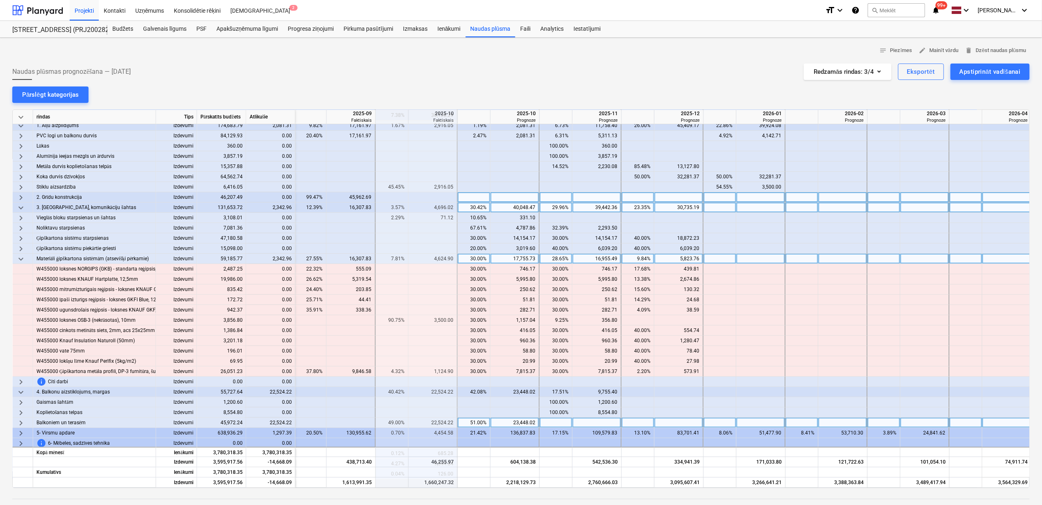
scroll to position [55, 494]
click at [20, 258] on span "keyboard_arrow_down" at bounding box center [21, 260] width 10 height 10
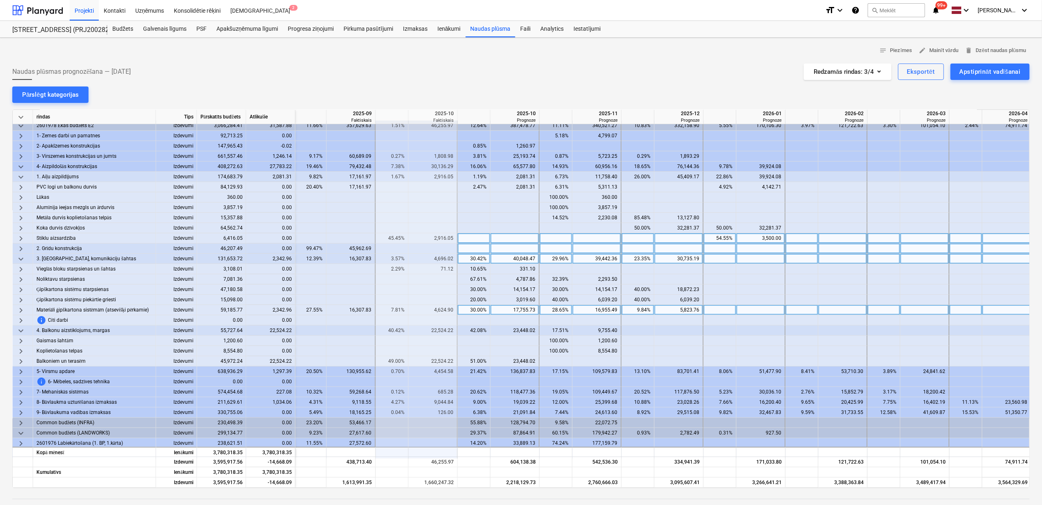
scroll to position [0, 494]
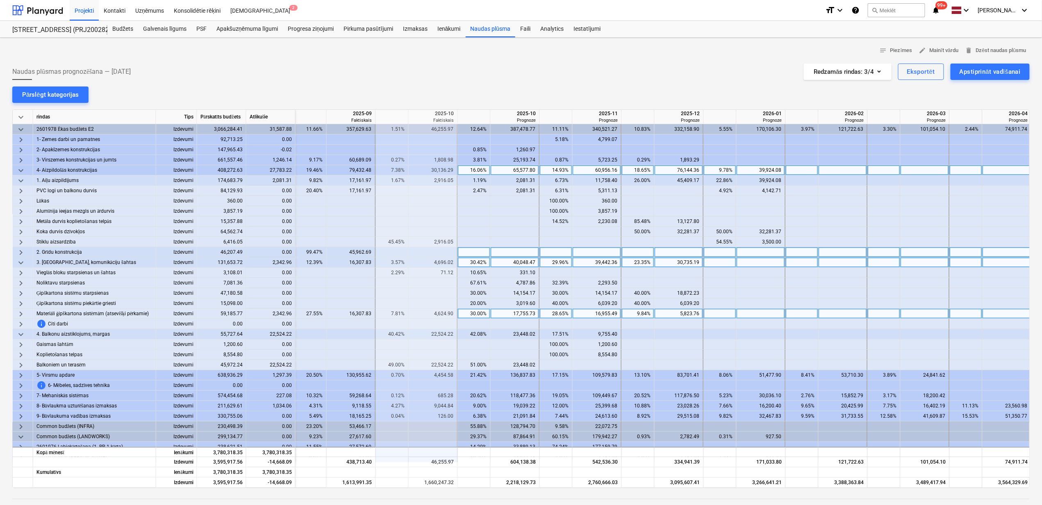
click at [21, 168] on span "keyboard_arrow_down" at bounding box center [21, 171] width 10 height 10
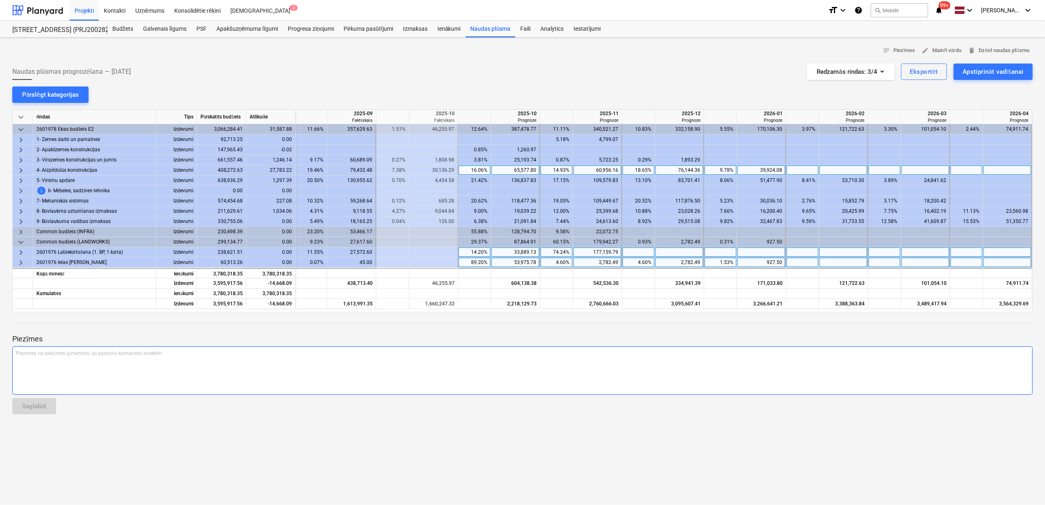
click at [513, 379] on div "Piezīmes vai piezīmes @mention, lai paziņotu komandas loceklim ﻿" at bounding box center [522, 370] width 1020 height 48
click at [22, 168] on span "keyboard_arrow_right" at bounding box center [21, 171] width 10 height 10
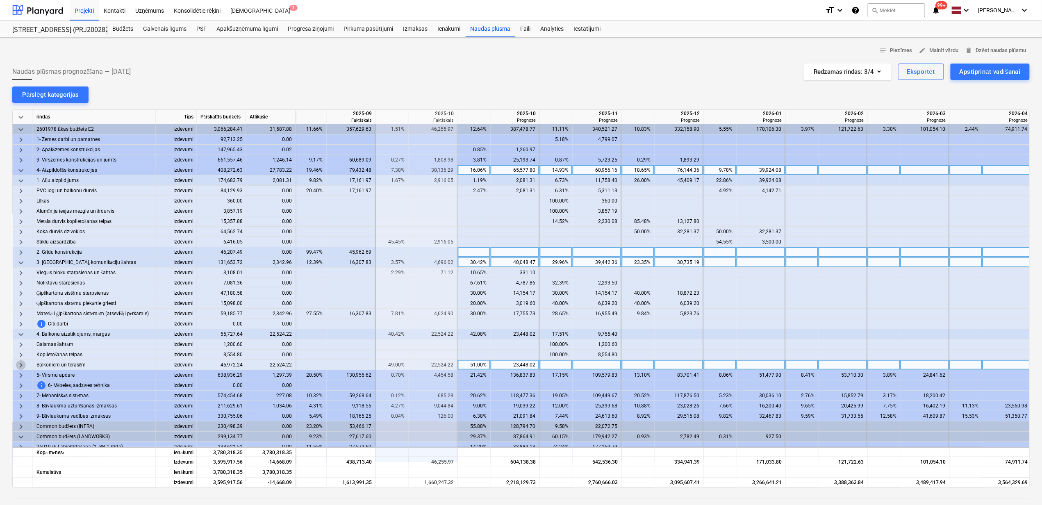
click at [18, 367] on span "keyboard_arrow_right" at bounding box center [21, 365] width 10 height 10
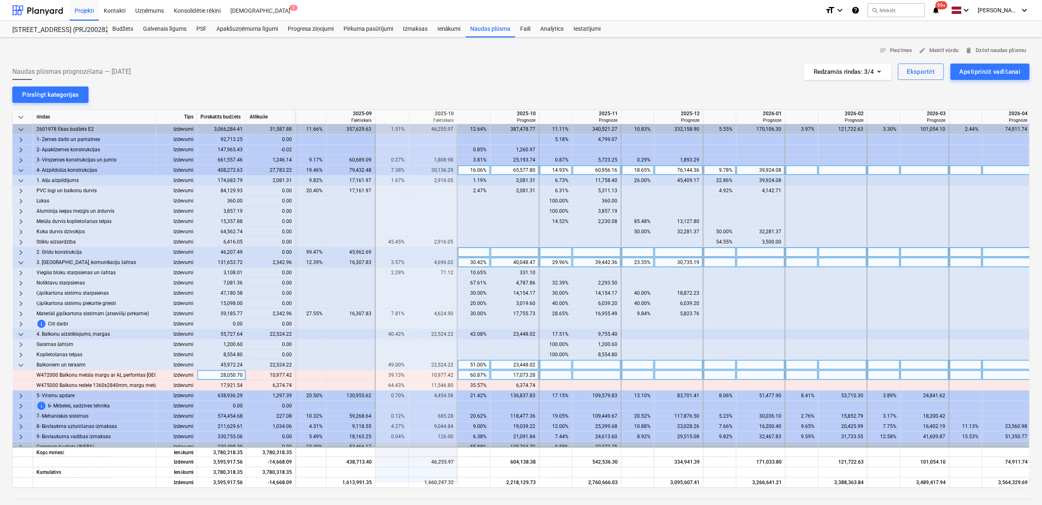
click at [480, 376] on div "60.87%" at bounding box center [474, 375] width 26 height 10
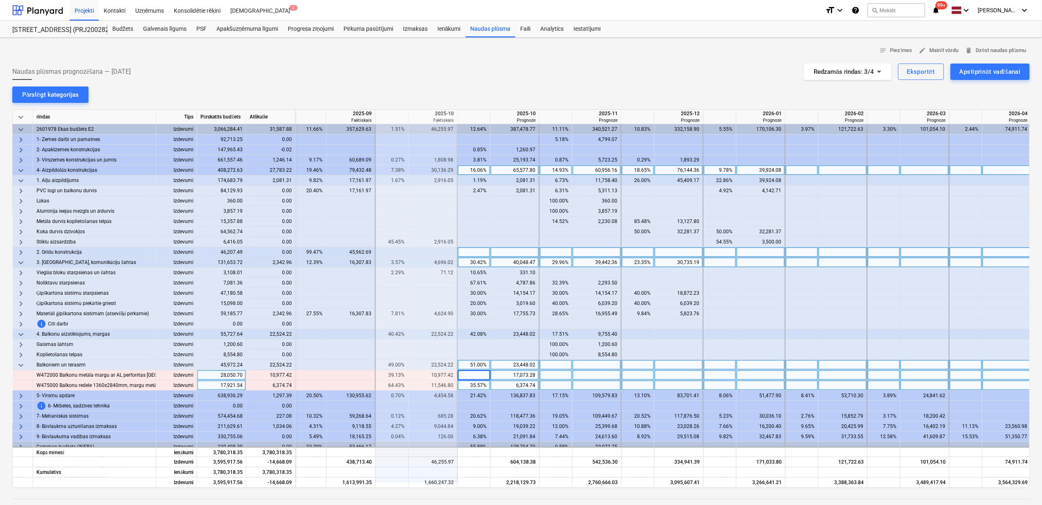
click at [479, 388] on div "35.57%" at bounding box center [474, 385] width 26 height 10
click at [553, 376] on div at bounding box center [556, 375] width 33 height 10
click at [604, 375] on div at bounding box center [597, 375] width 49 height 10
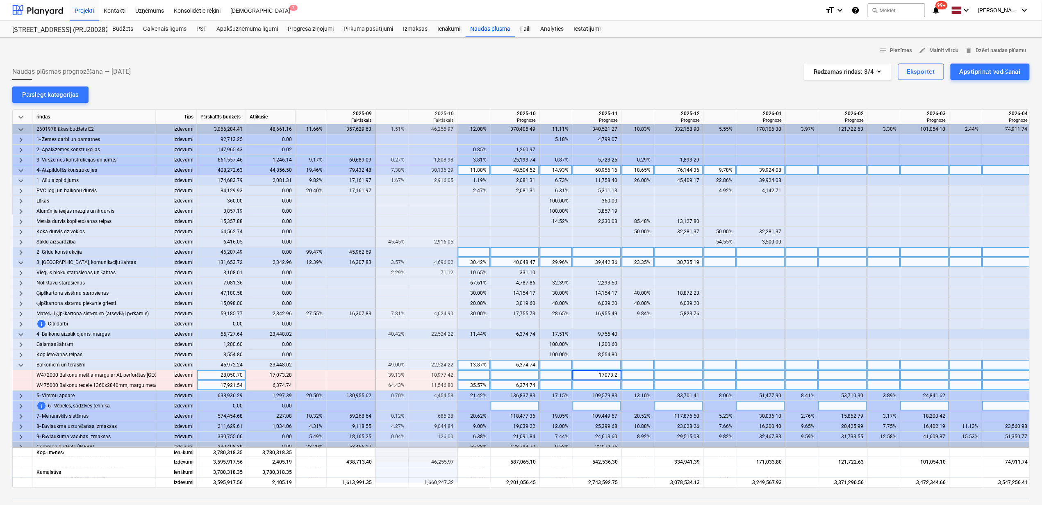
type input "17073.28"
click at [616, 386] on div at bounding box center [597, 385] width 49 height 10
type input "6374.74"
click at [466, 387] on div "35.57%" at bounding box center [474, 385] width 26 height 10
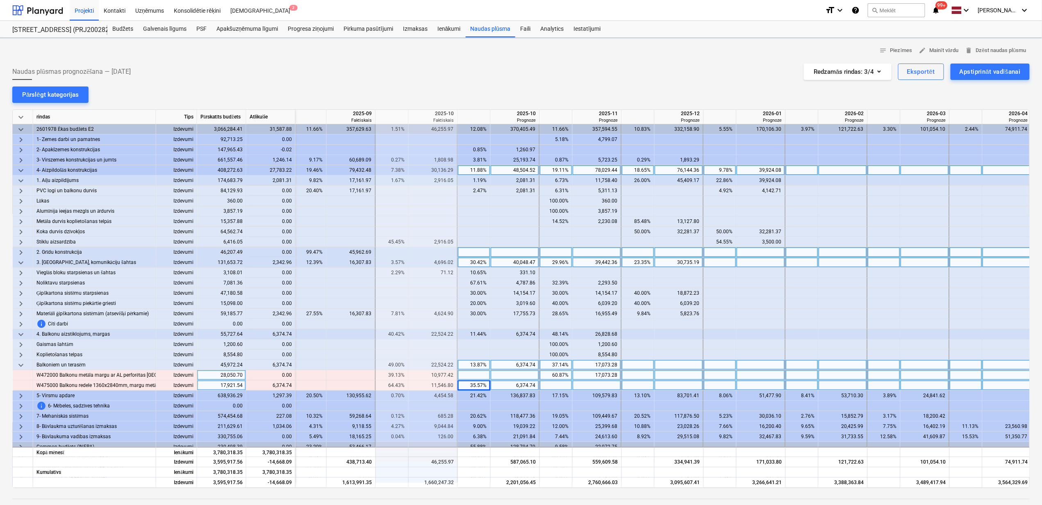
click at [467, 387] on div "35.57%" at bounding box center [474, 385] width 26 height 10
click at [699, 389] on div at bounding box center [679, 385] width 49 height 10
click at [22, 367] on span "keyboard_arrow_down" at bounding box center [21, 365] width 10 height 10
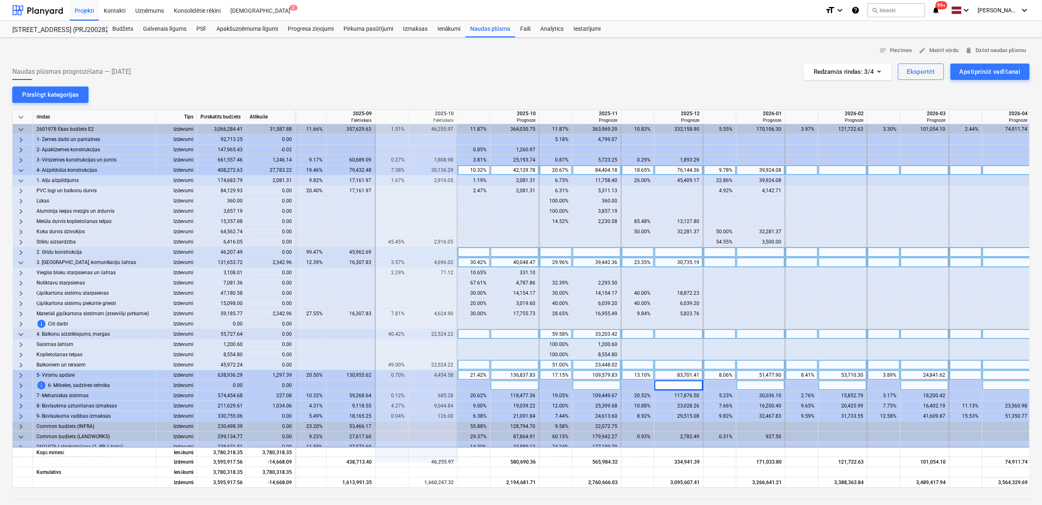
click at [18, 337] on span "keyboard_arrow_down" at bounding box center [21, 335] width 10 height 10
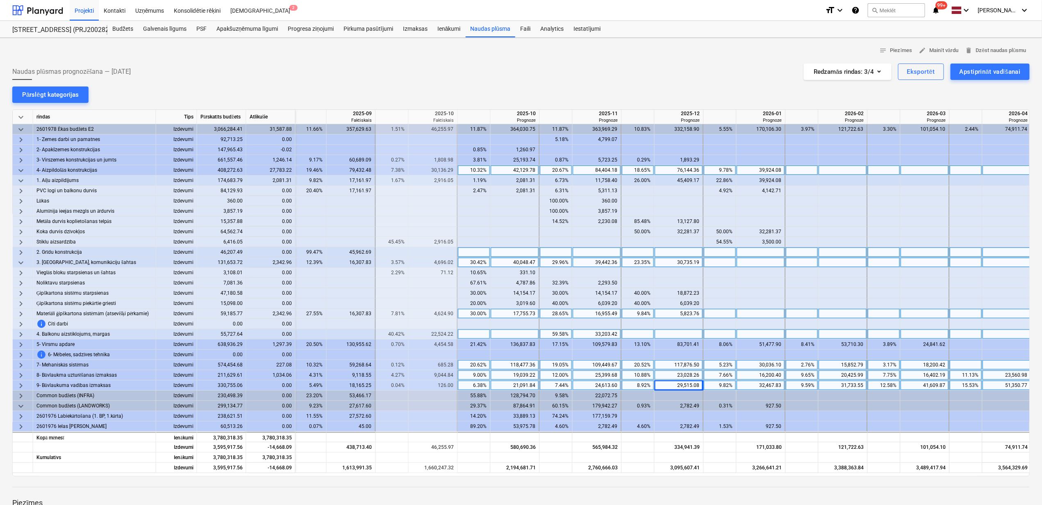
click at [21, 315] on span "keyboard_arrow_right" at bounding box center [21, 314] width 10 height 10
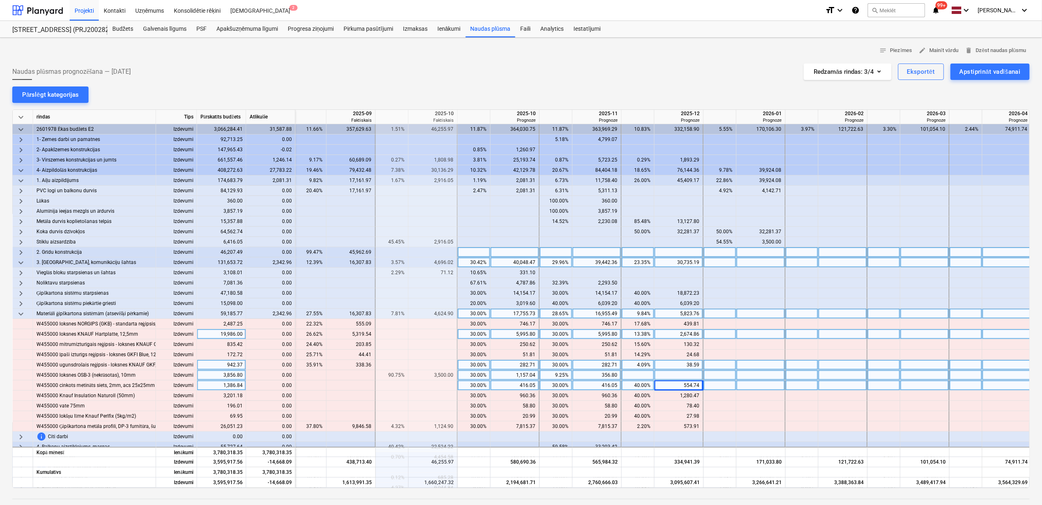
click at [20, 312] on span "keyboard_arrow_down" at bounding box center [21, 314] width 10 height 10
